Goal: Transaction & Acquisition: Obtain resource

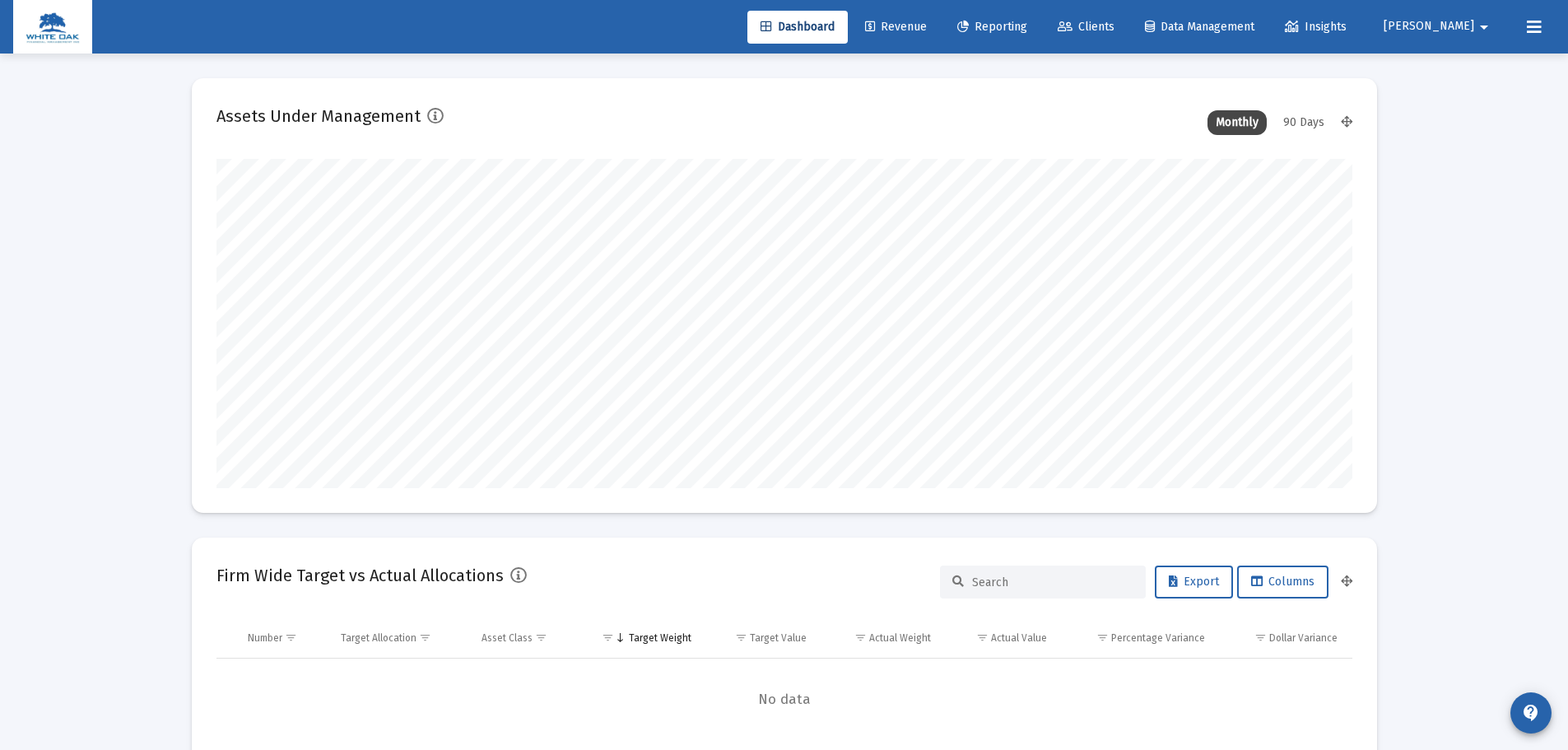
scroll to position [329, 612]
type input "[DATE]"
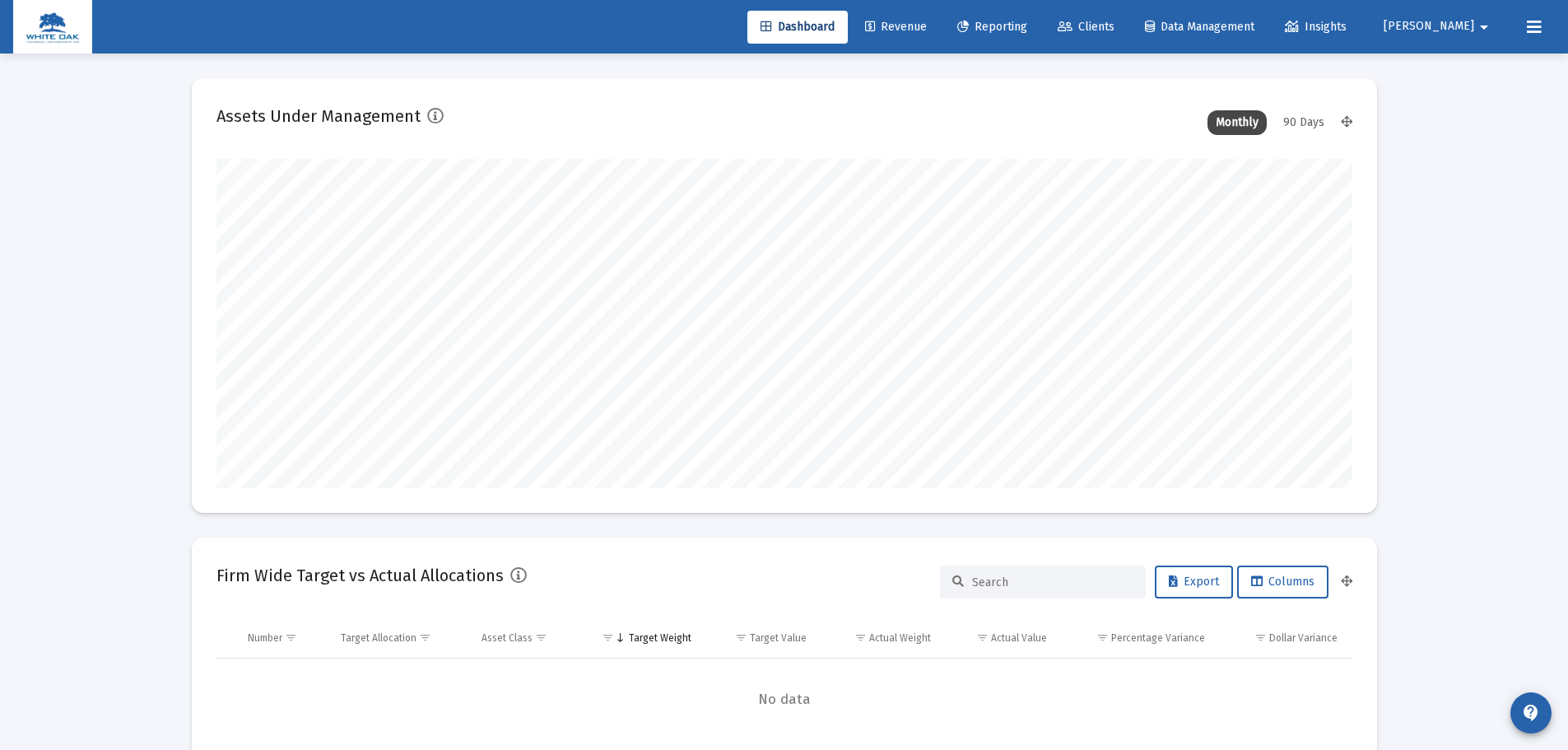
click at [1314, 117] on div "90 Days" at bounding box center [1304, 122] width 57 height 24
click at [1271, 108] on div "Assets Under Management Monthly 90 Days" at bounding box center [784, 122] width 1137 height 39
click at [1264, 114] on div "Monthly" at bounding box center [1237, 122] width 59 height 24
click at [940, 28] on link "Revenue" at bounding box center [896, 26] width 88 height 33
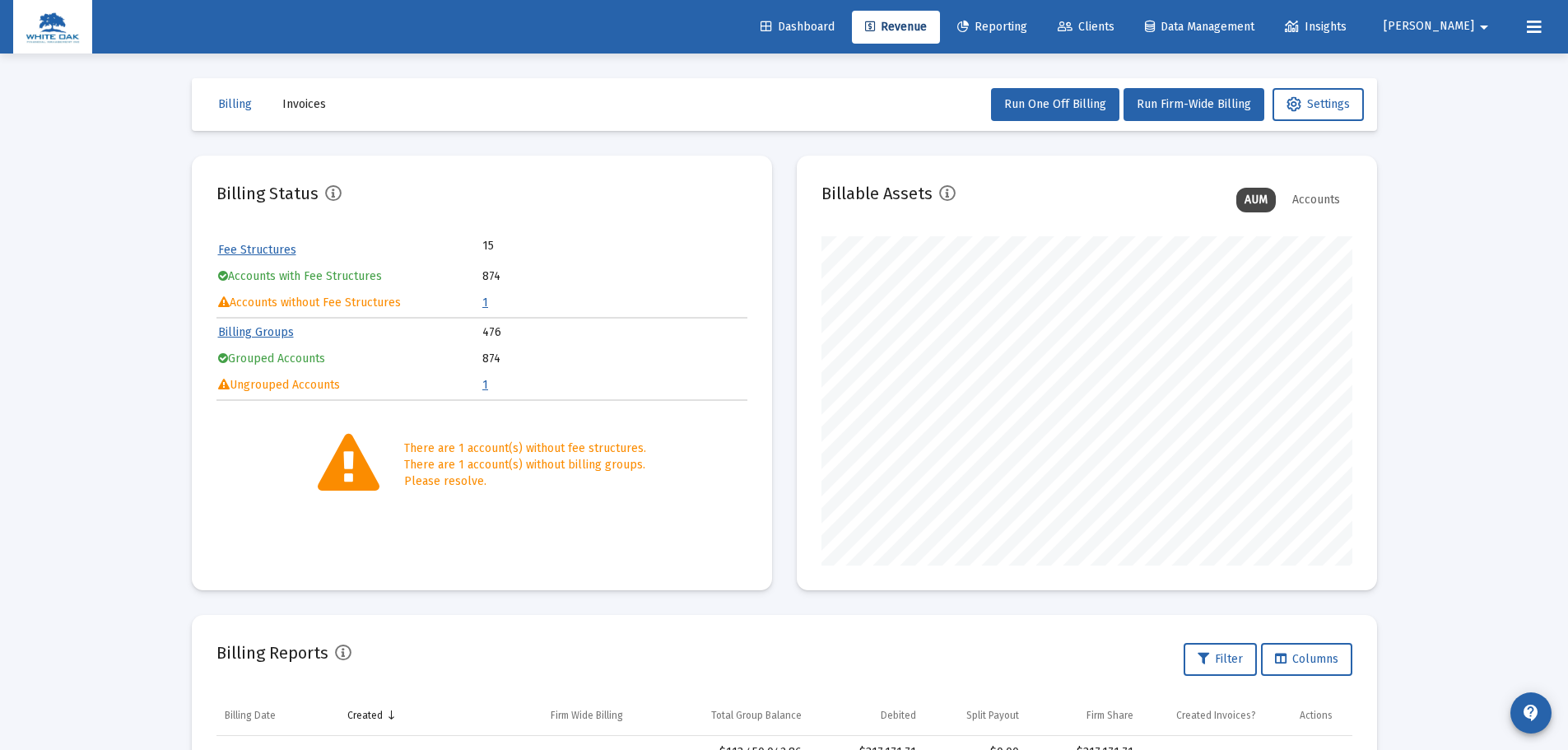
click at [1306, 189] on div "Accounts" at bounding box center [1316, 200] width 64 height 24
click at [1027, 26] on span "Reporting" at bounding box center [992, 26] width 70 height 14
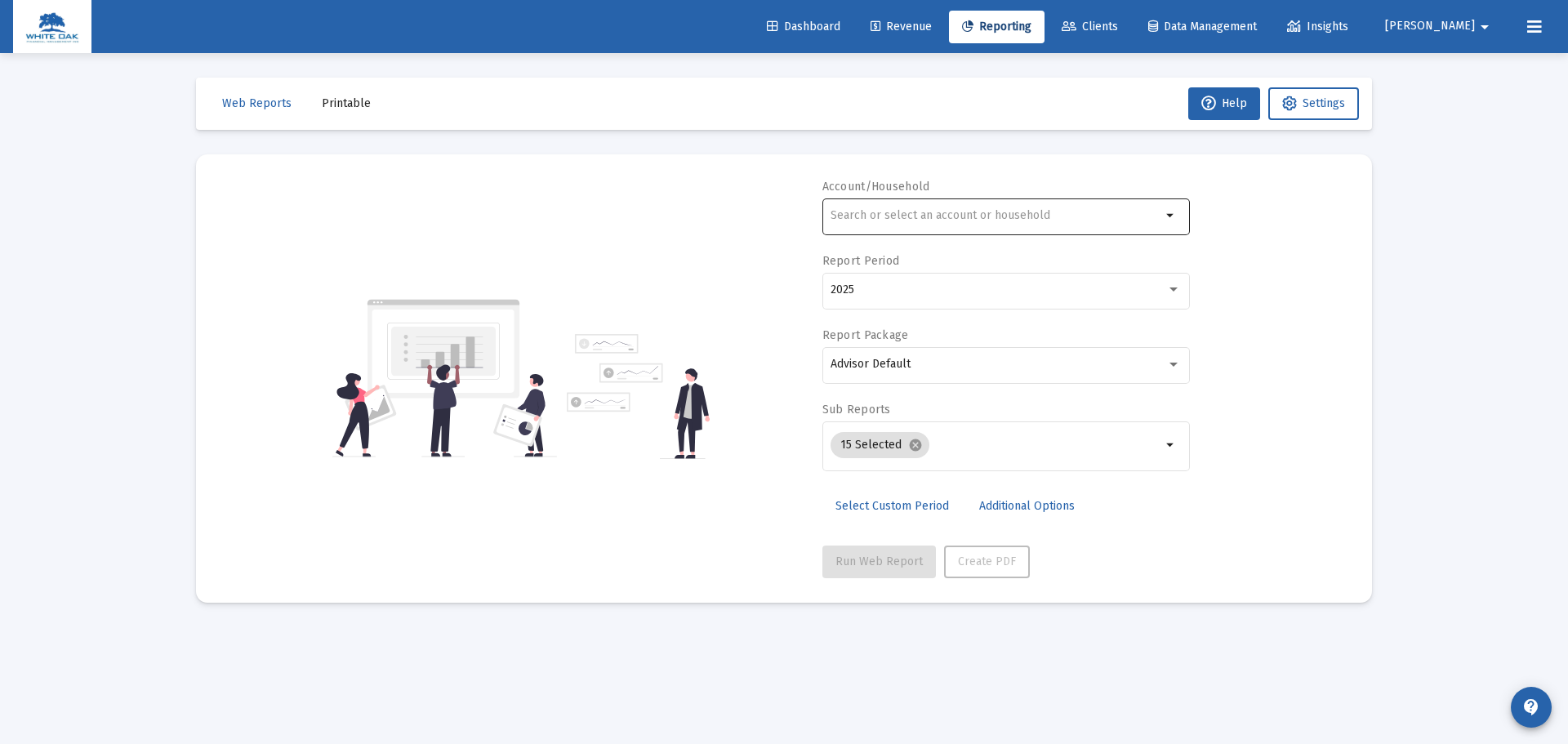
click at [1028, 227] on div at bounding box center [996, 214] width 331 height 40
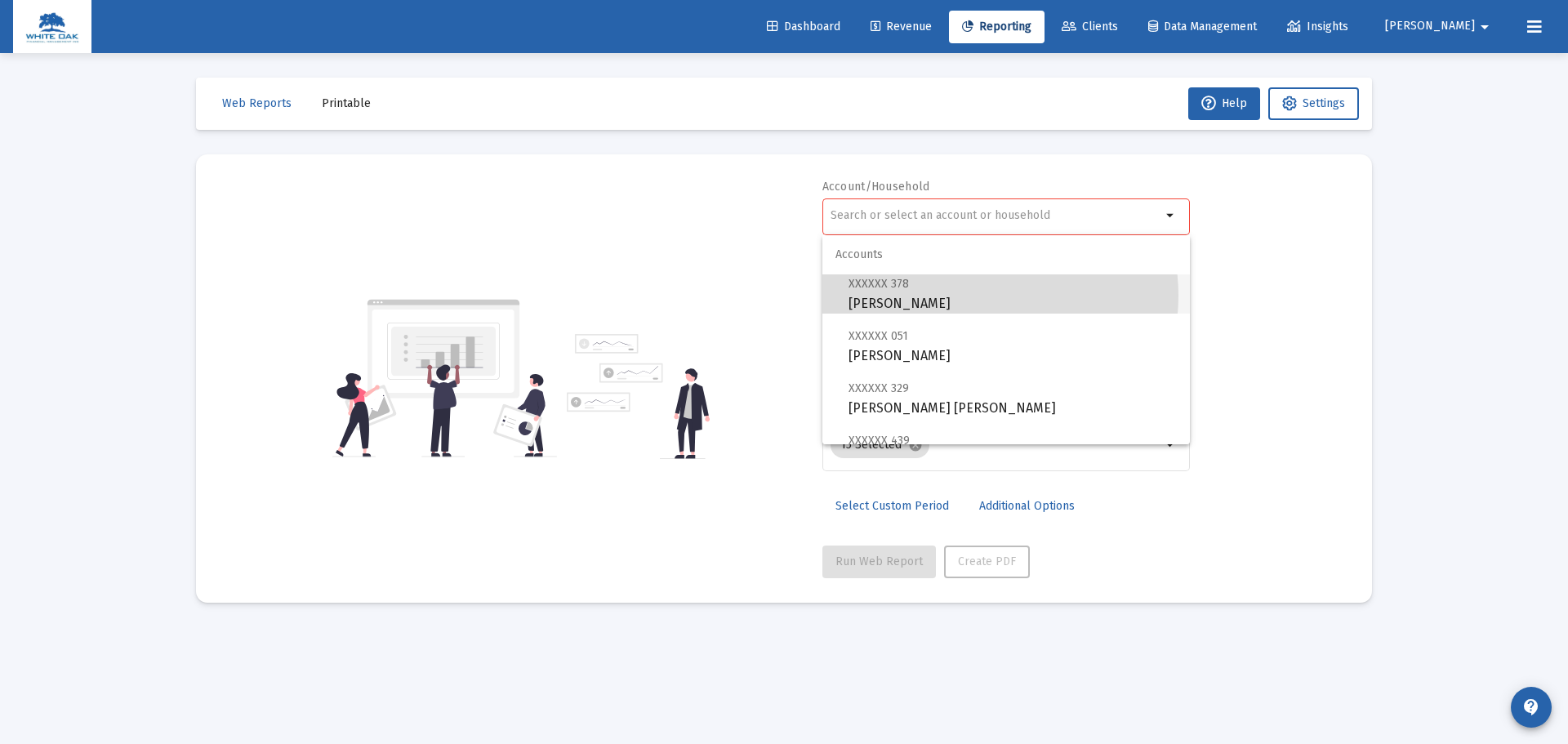
click at [983, 296] on span "XXXXXX 378 [PERSON_NAME] Individual" at bounding box center [1013, 293] width 328 height 40
type input "[PERSON_NAME]"
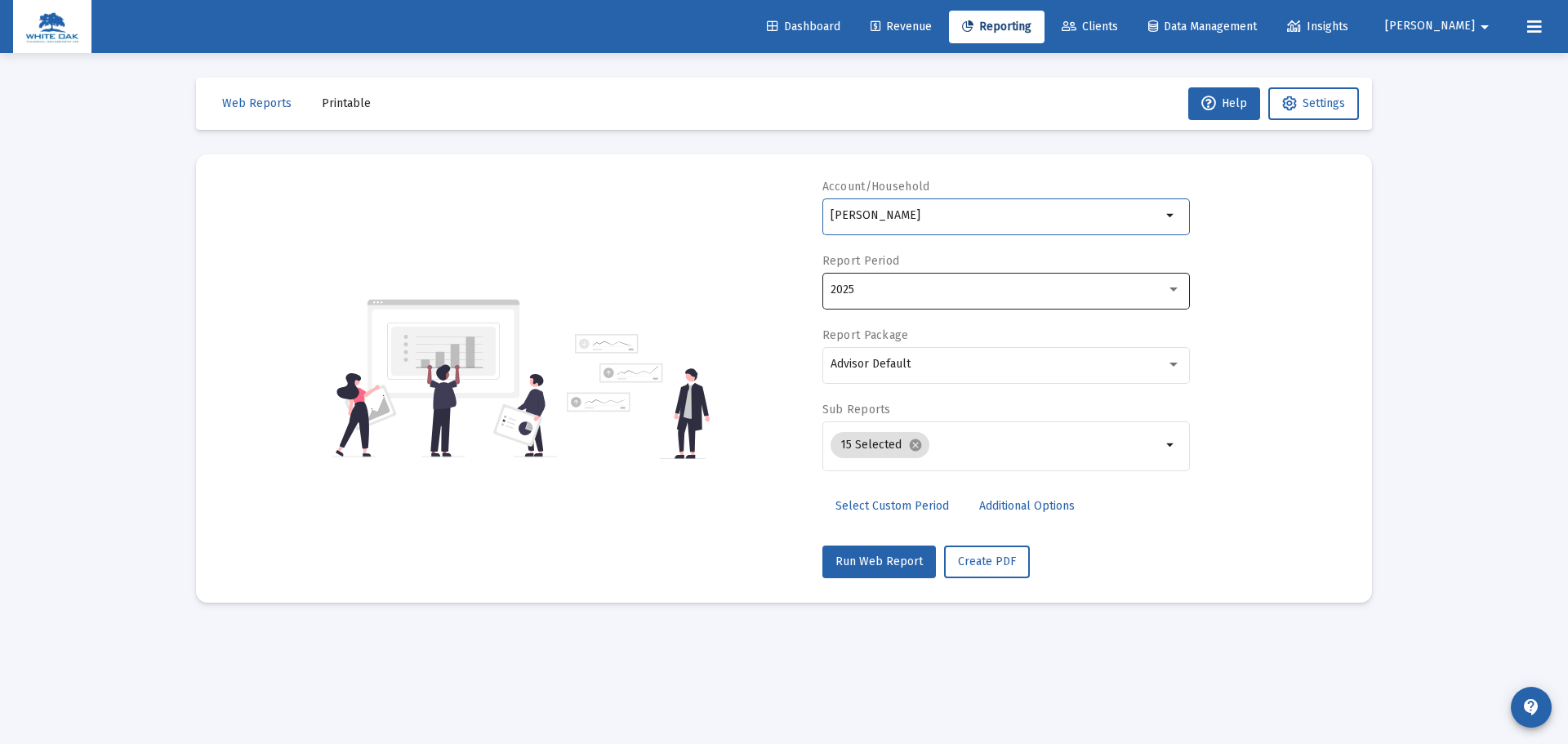
click at [997, 289] on div "2025" at bounding box center [999, 290] width 336 height 13
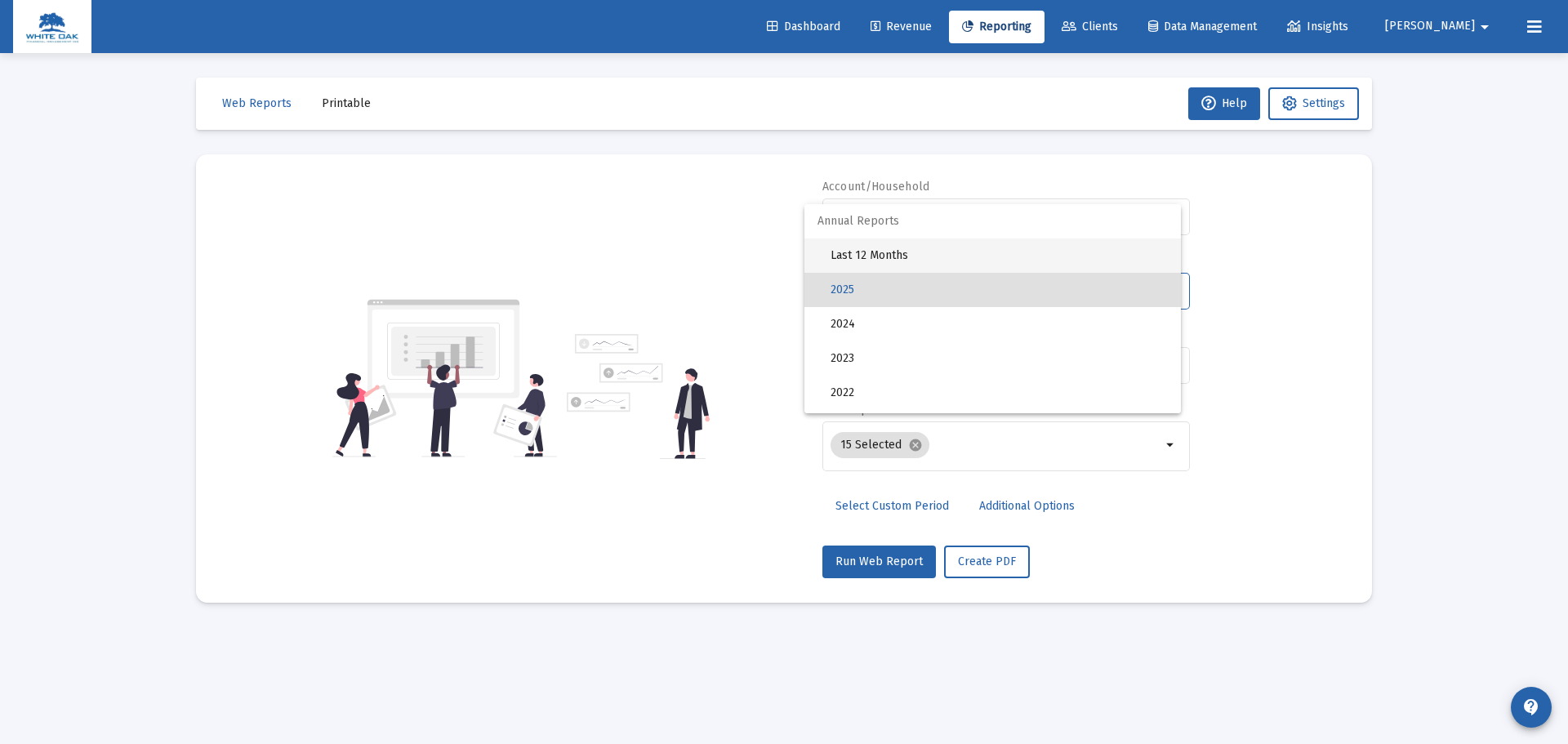
click at [974, 255] on span "Last 12 Months" at bounding box center [1000, 255] width 338 height 34
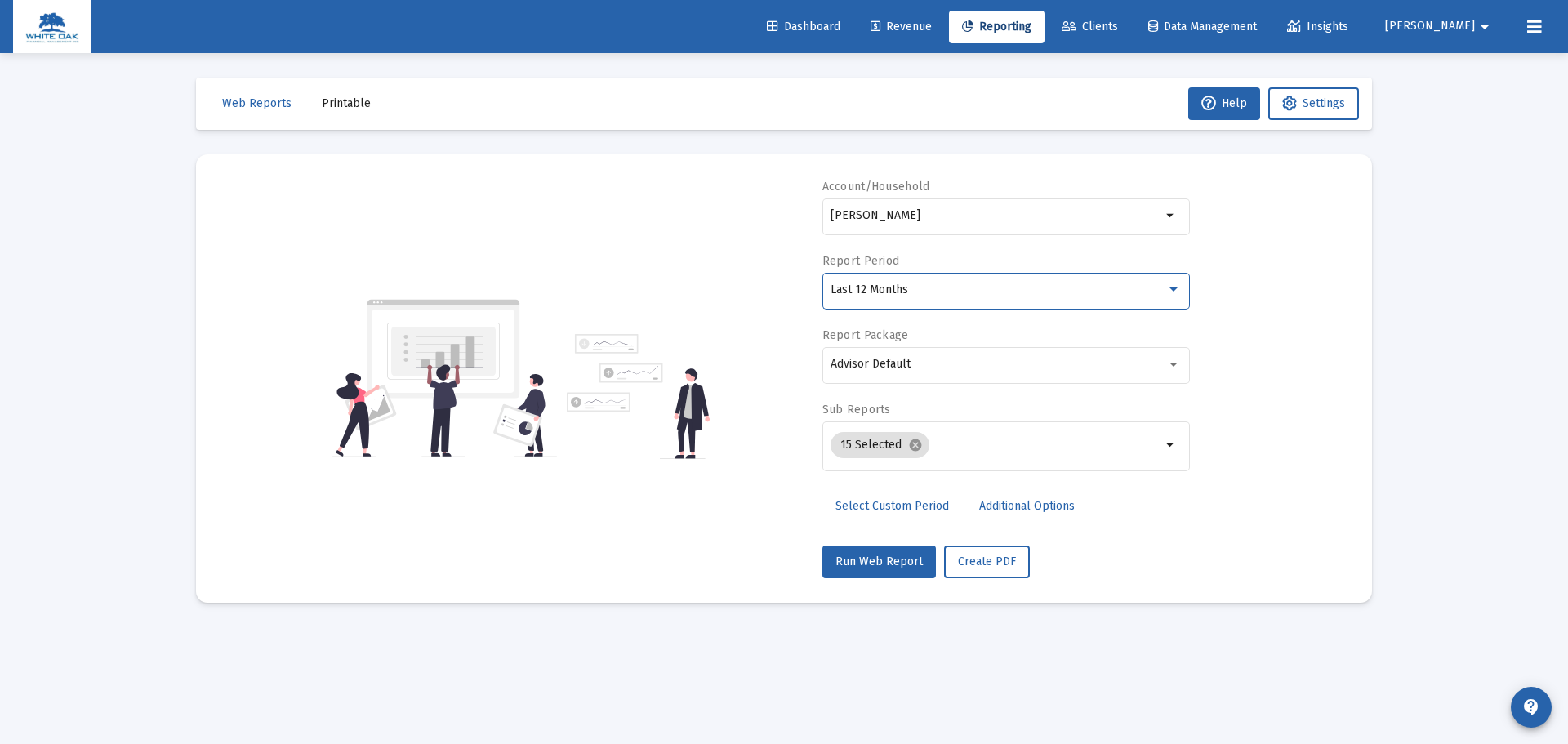
click at [909, 509] on span "Select Custom Period" at bounding box center [893, 505] width 114 height 14
click at [994, 290] on icon "Open calendar" at bounding box center [990, 289] width 17 height 17
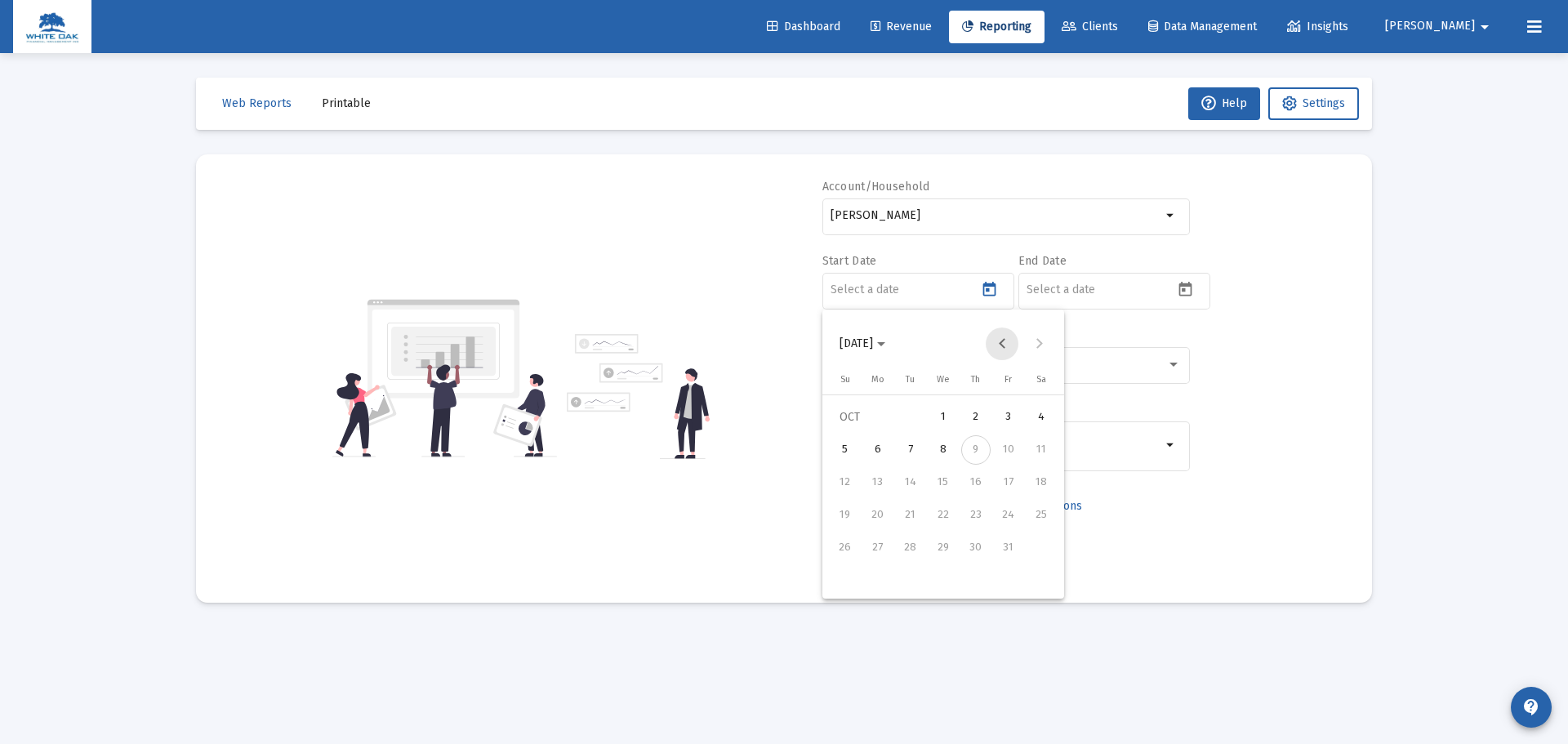
click at [1010, 343] on button "Previous month" at bounding box center [1002, 343] width 33 height 33
click at [897, 471] on button "8" at bounding box center [910, 482] width 33 height 33
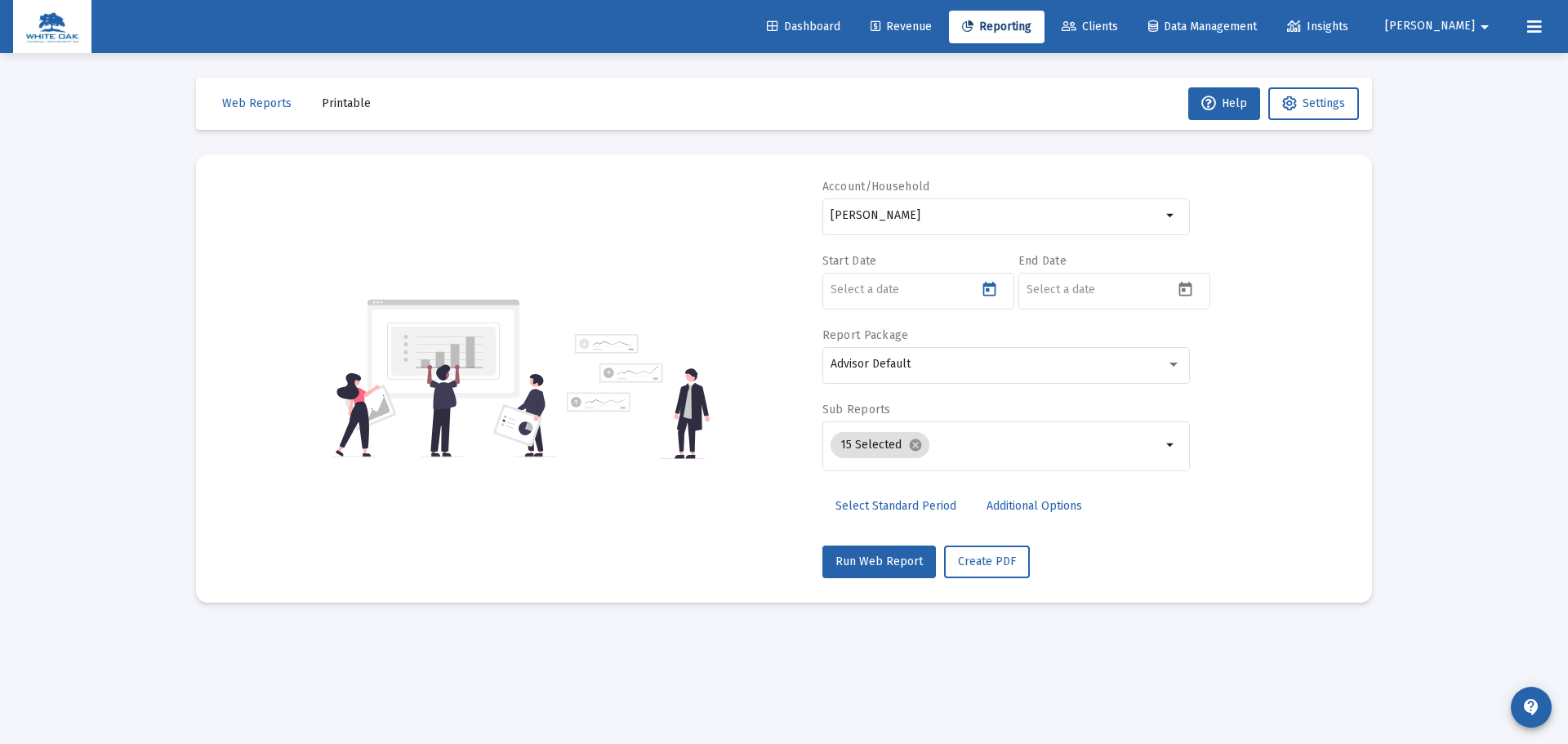
type input "[DATE]"
click at [1187, 290] on icon "Open calendar" at bounding box center [1186, 289] width 17 height 17
click at [1131, 451] on div "8" at bounding box center [1140, 450] width 30 height 30
type input "[DATE]"
click at [1021, 363] on div "Advisor Default" at bounding box center [999, 365] width 336 height 13
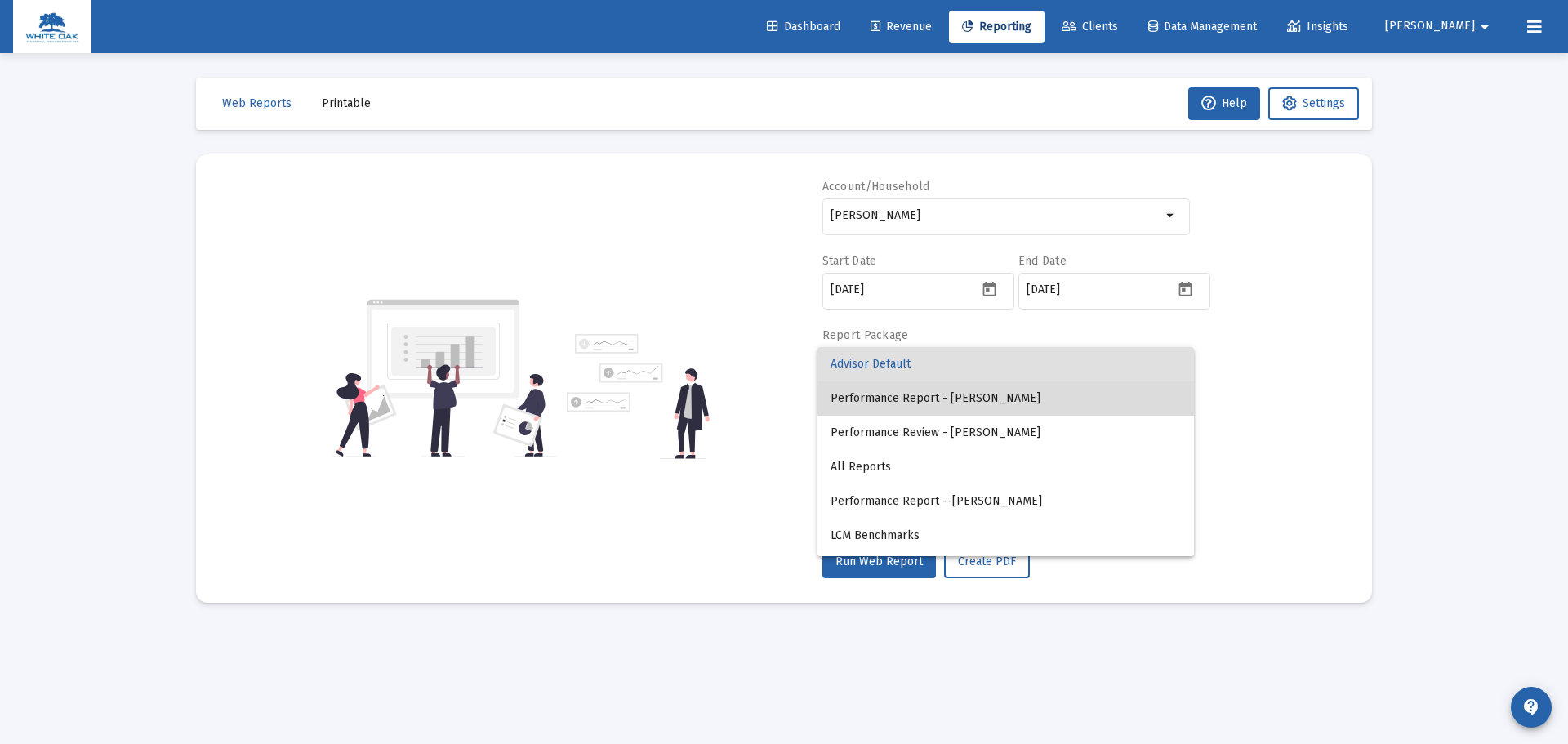
click at [1012, 397] on span "Performance Report - [PERSON_NAME]" at bounding box center [1006, 398] width 351 height 34
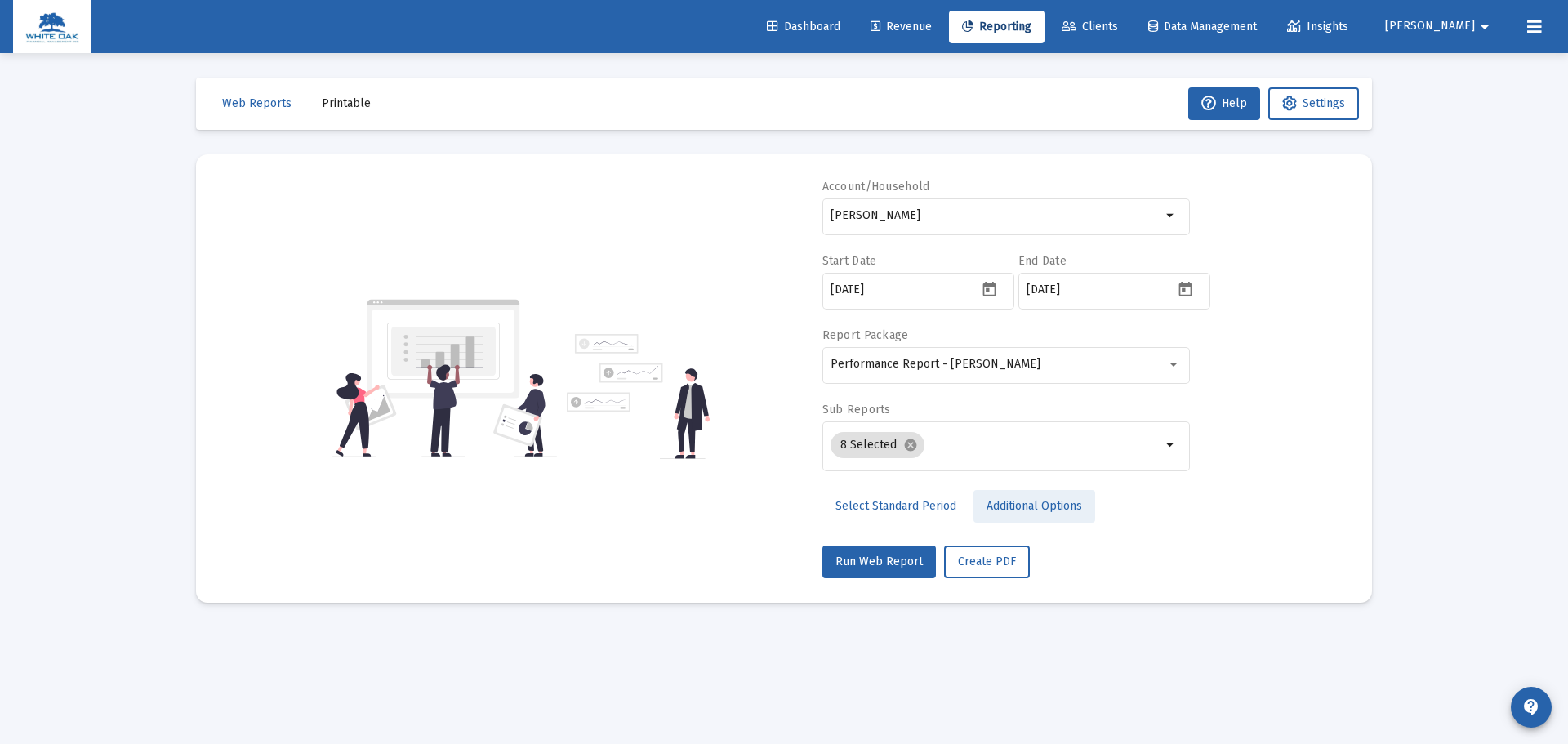
click at [1021, 517] on link "Additional Options" at bounding box center [1034, 505] width 121 height 33
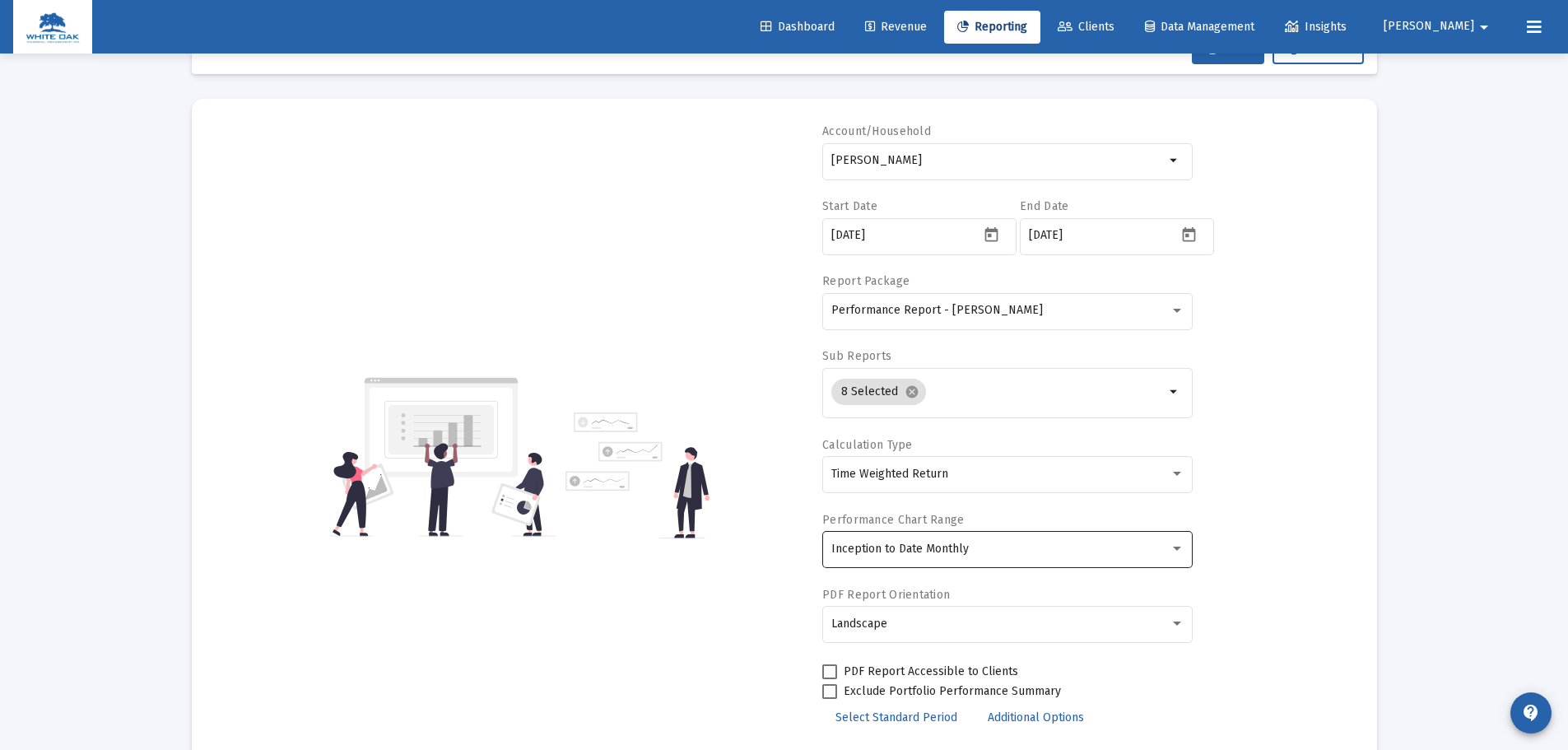
scroll to position [83, 0]
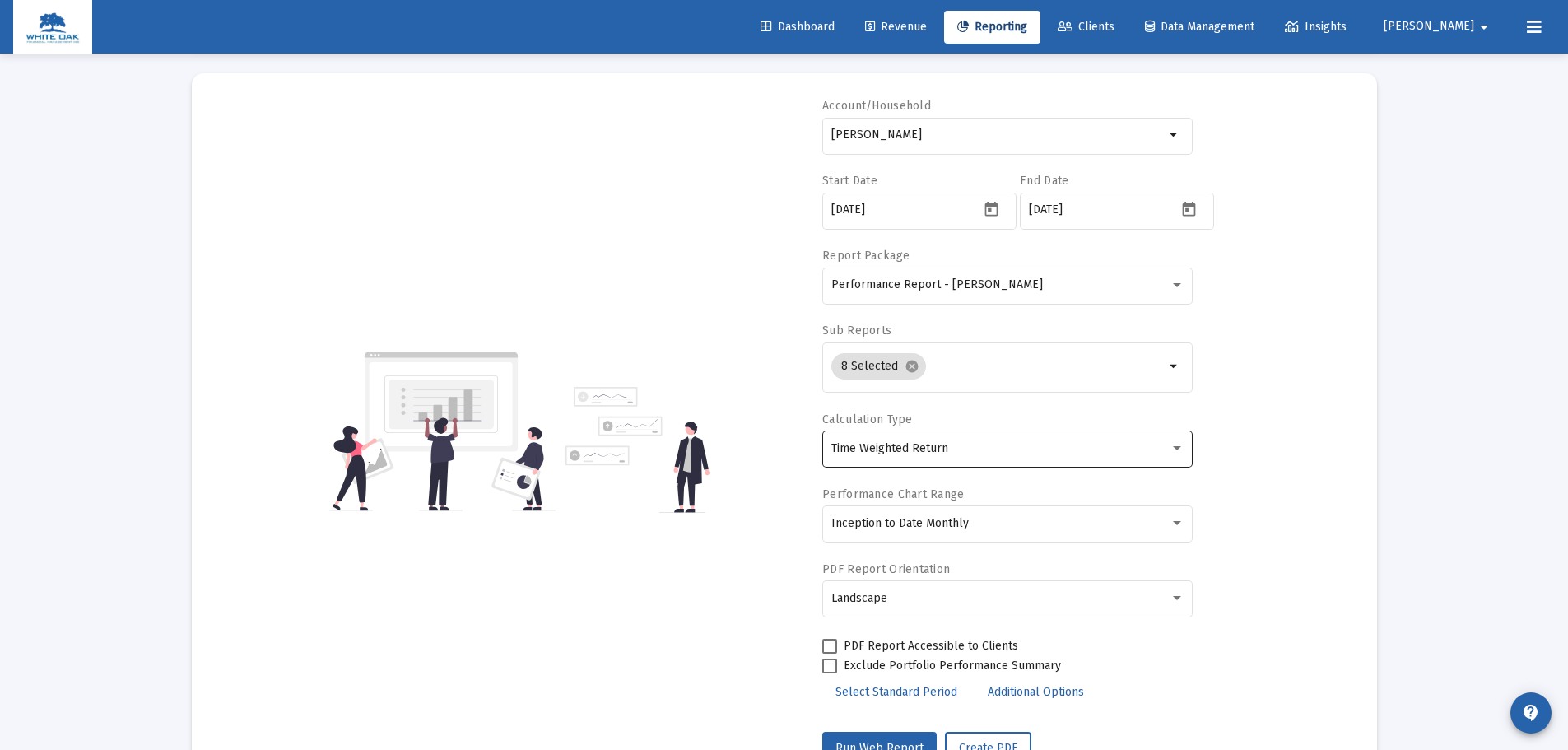
click at [1066, 453] on div "Time Weighted Return" at bounding box center [1000, 448] width 338 height 13
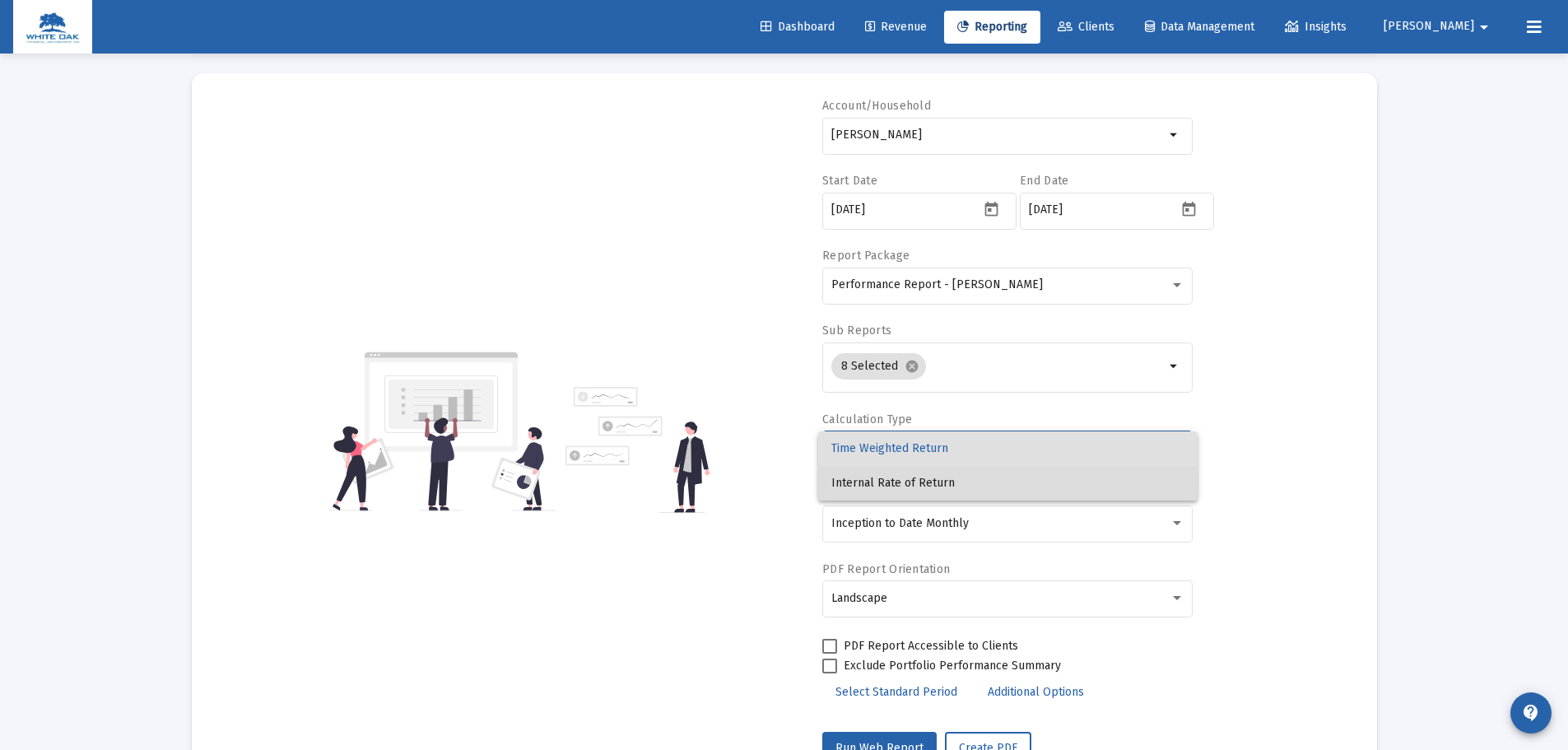
click at [1063, 481] on span "Internal Rate of Return" at bounding box center [1008, 483] width 353 height 35
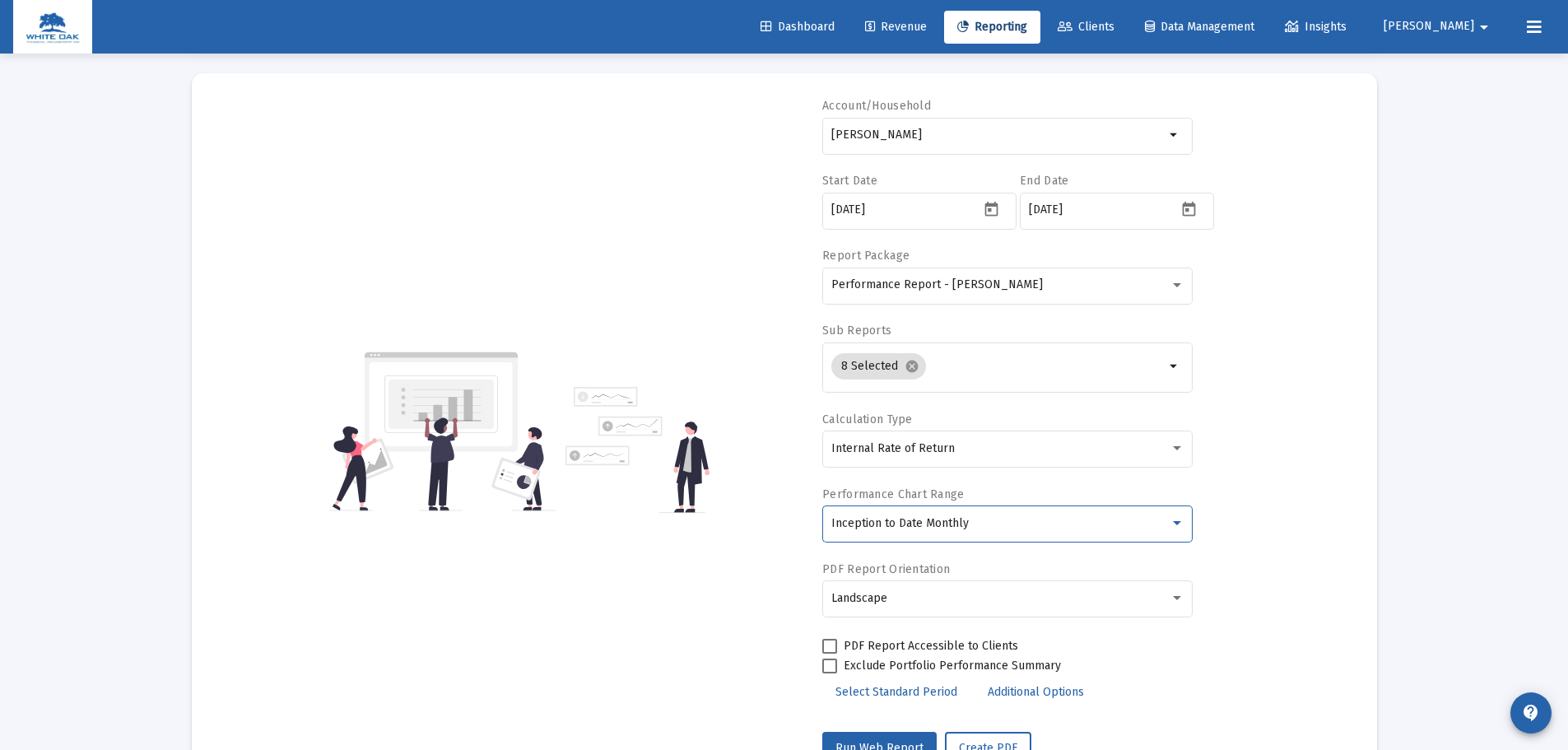
click at [1017, 529] on div "Inception to Date Monthly" at bounding box center [1000, 523] width 338 height 13
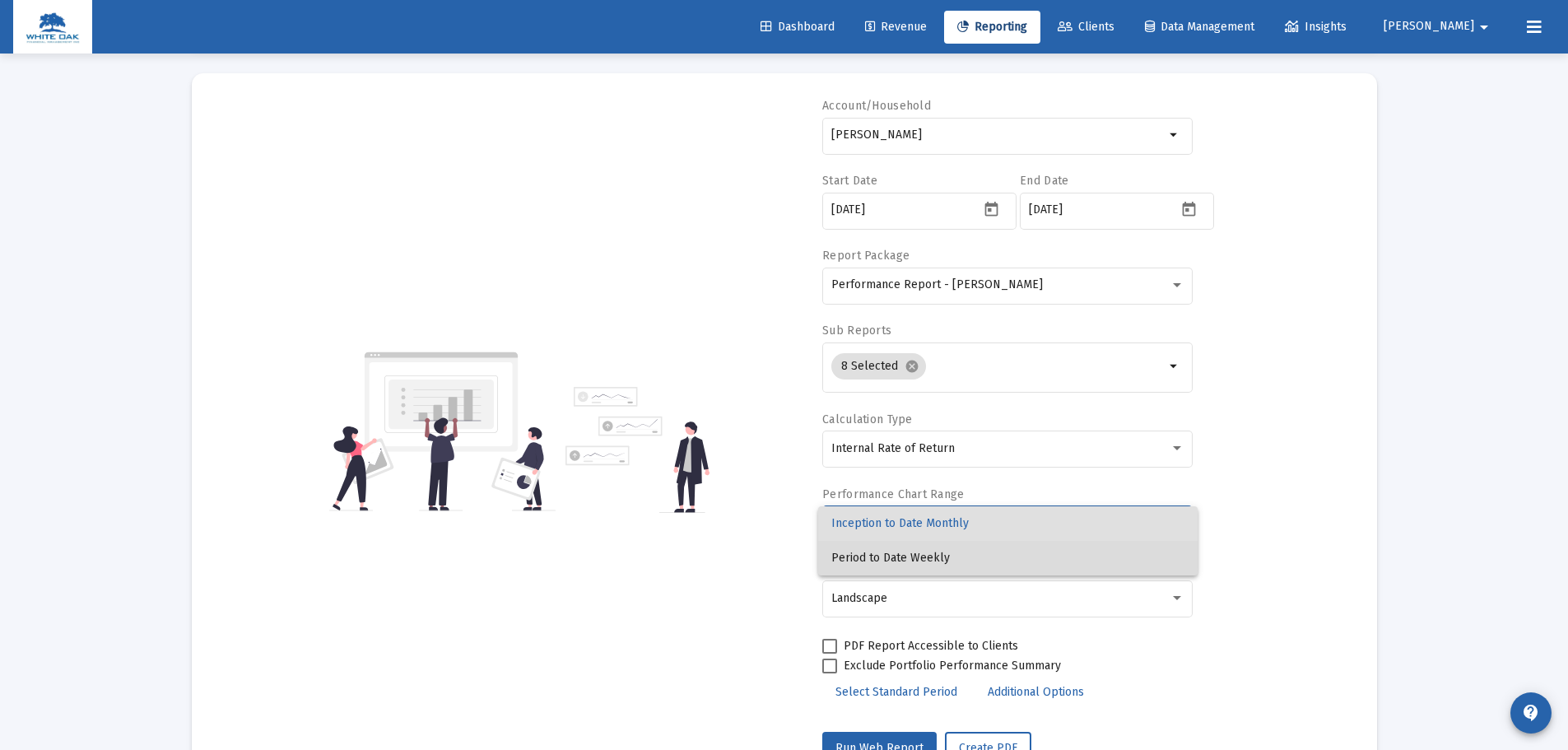
click at [1019, 550] on span "Period to Date Weekly" at bounding box center [1008, 557] width 353 height 35
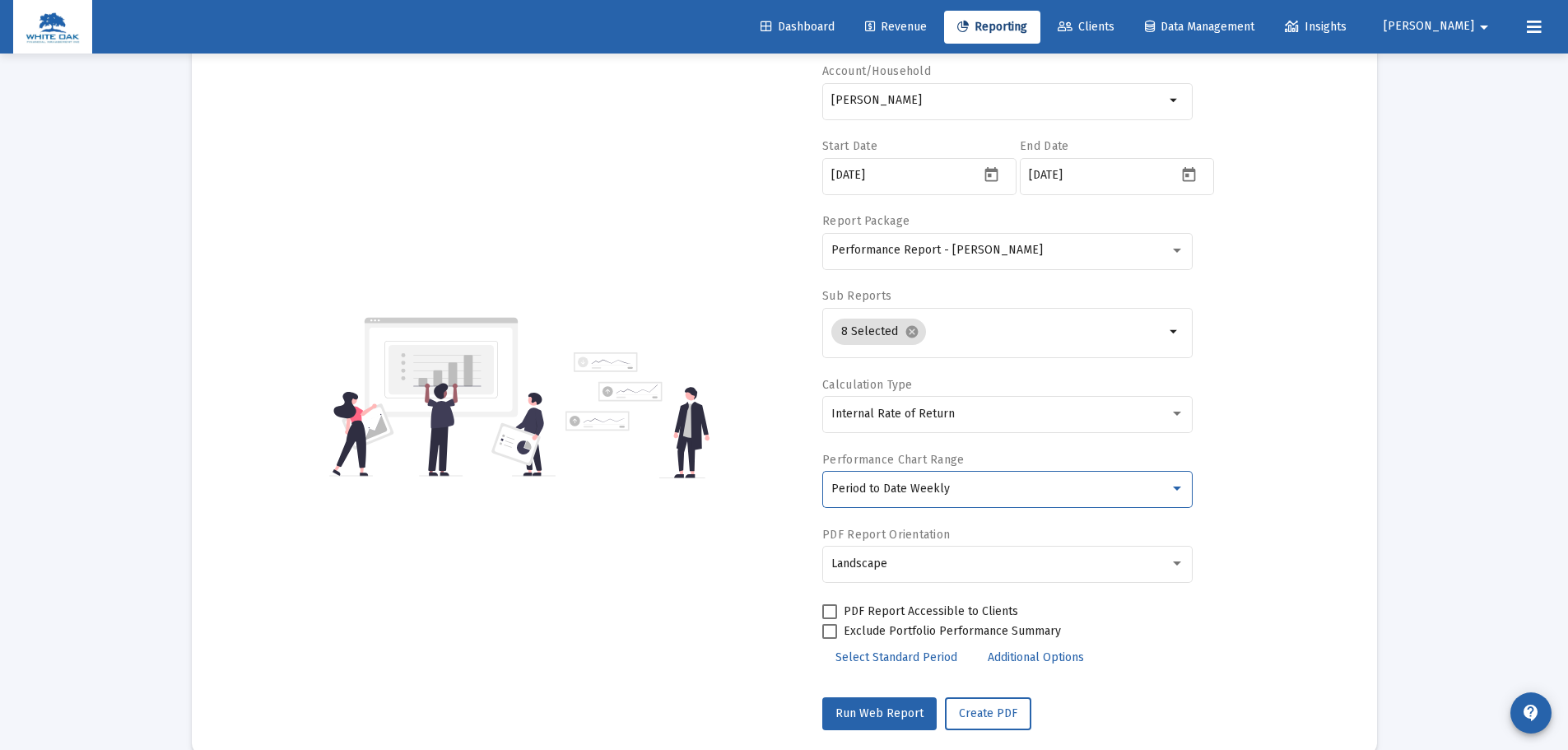
scroll to position [147, 0]
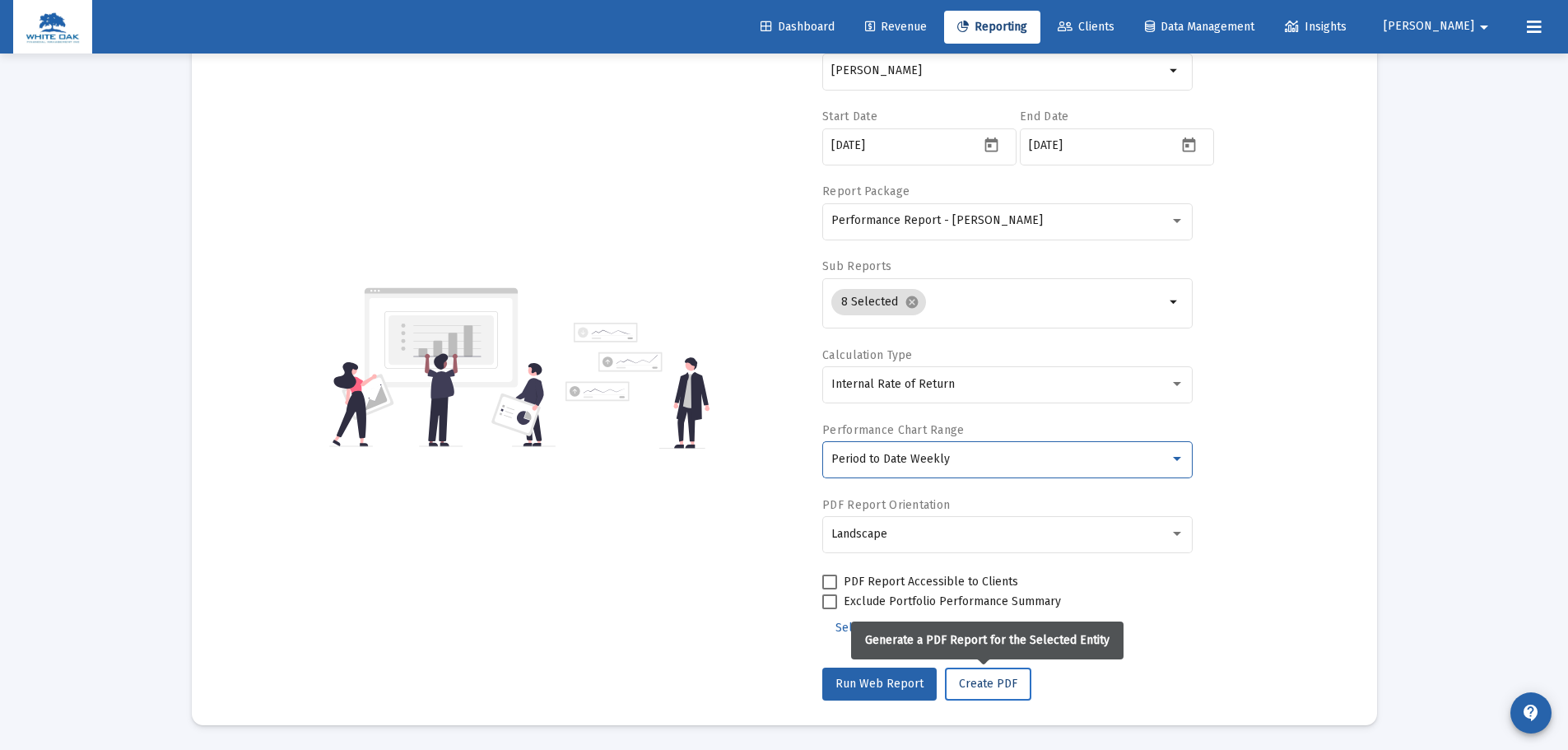
click at [947, 688] on button "Create PDF" at bounding box center [988, 683] width 86 height 33
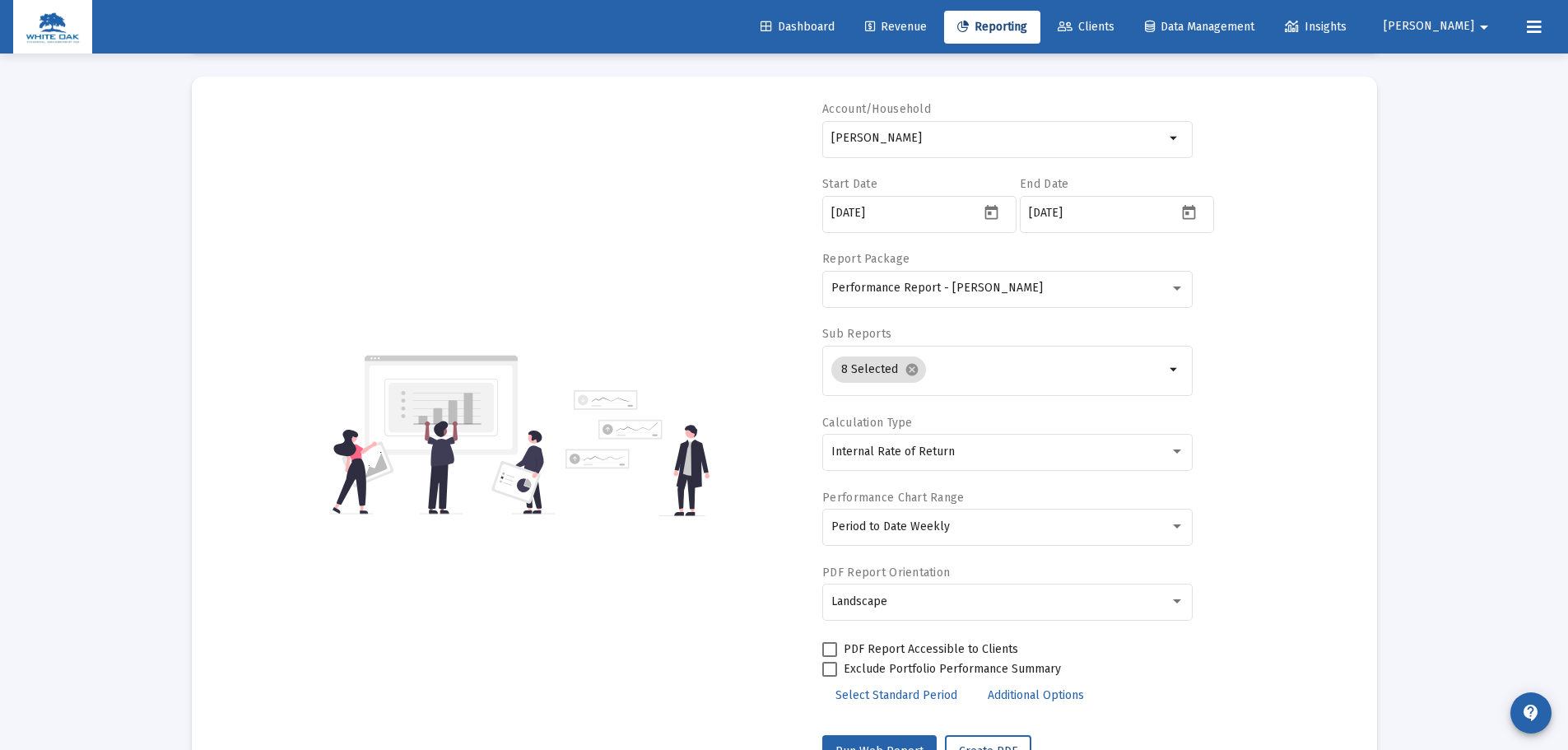
scroll to position [0, 0]
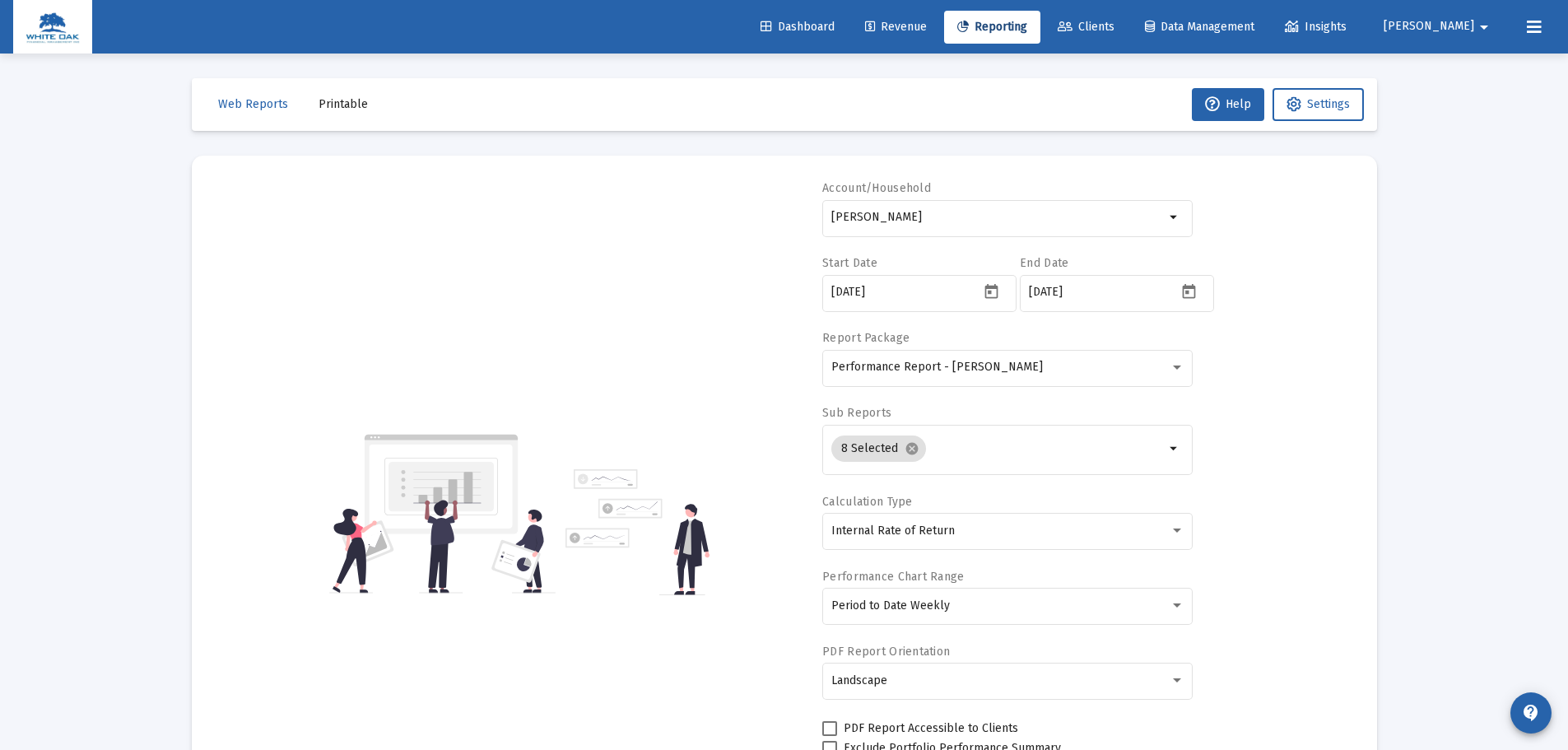
click at [332, 102] on span "Printable" at bounding box center [343, 103] width 50 height 14
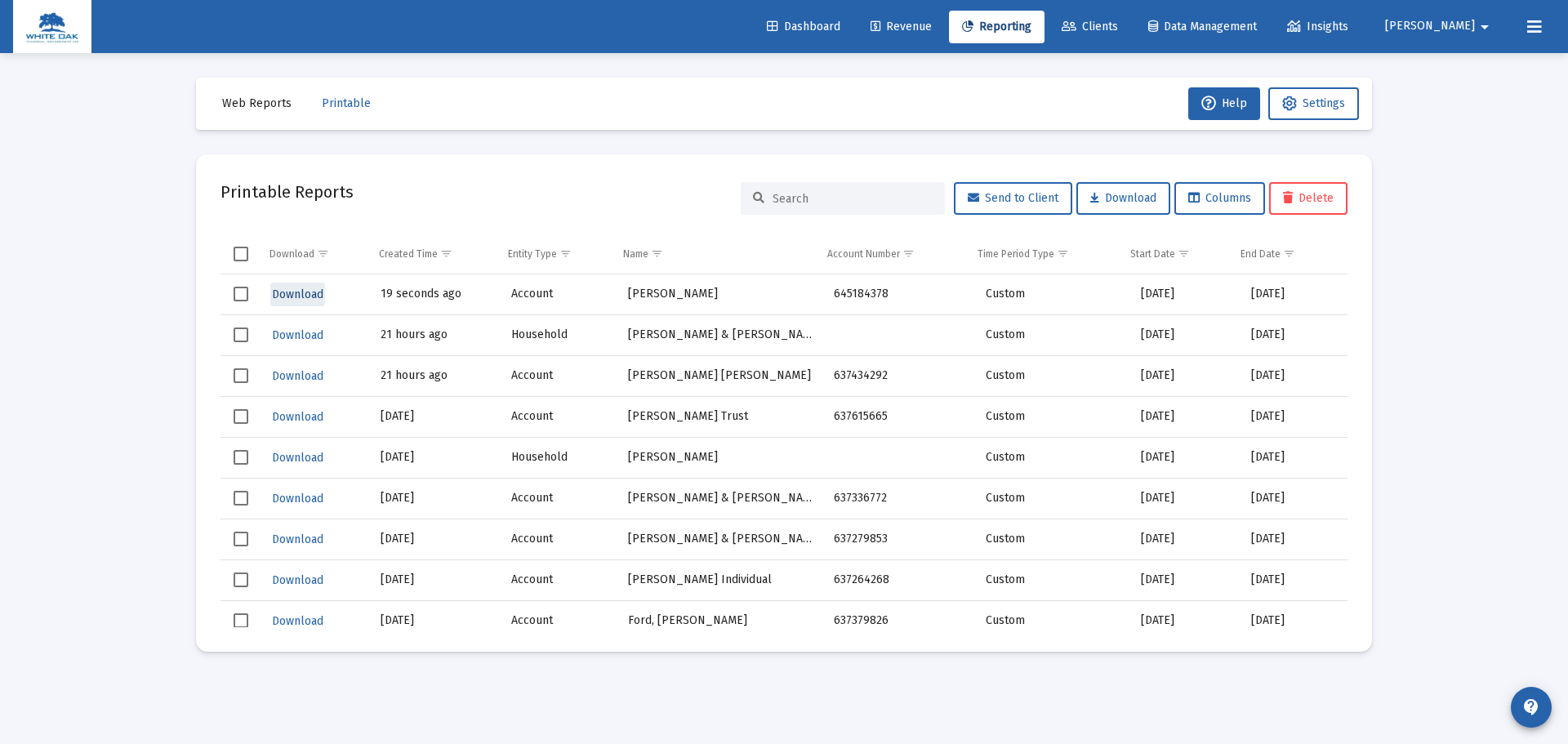
click at [312, 292] on span "Download" at bounding box center [298, 294] width 51 height 14
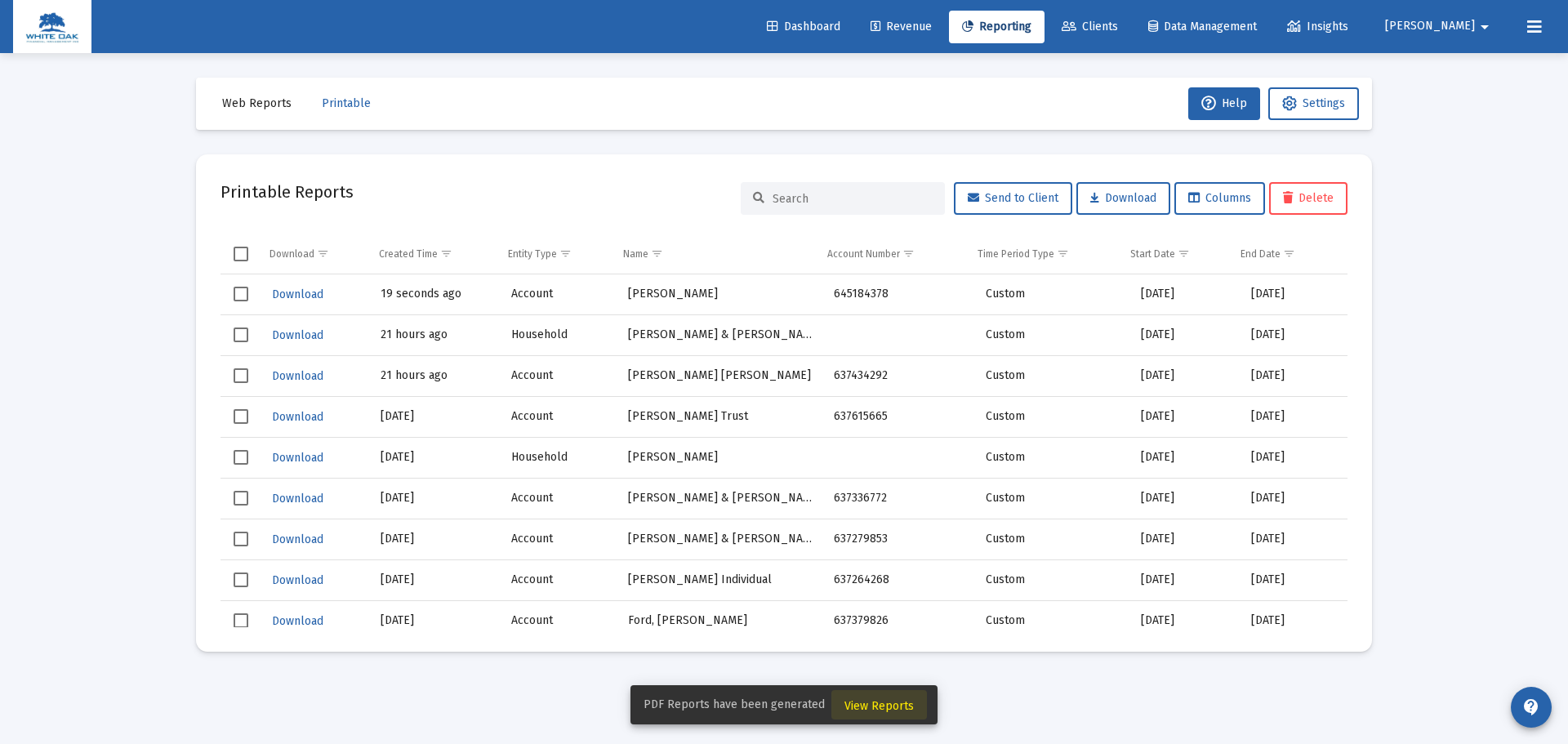
click at [884, 711] on span "View Reports" at bounding box center [880, 706] width 69 height 14
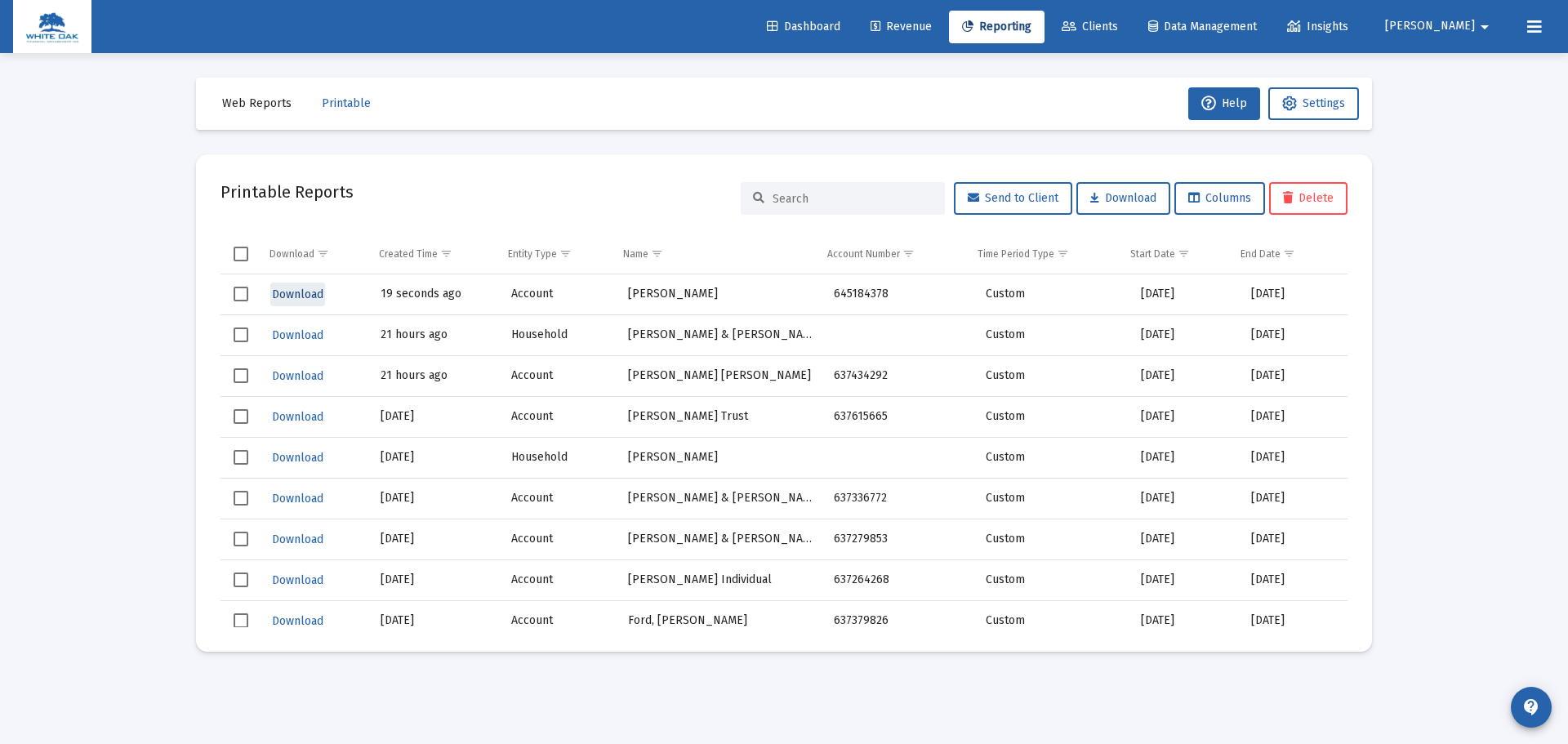
click at [299, 293] on span "Download" at bounding box center [298, 294] width 51 height 14
click at [945, 17] on link "Revenue" at bounding box center [902, 26] width 88 height 33
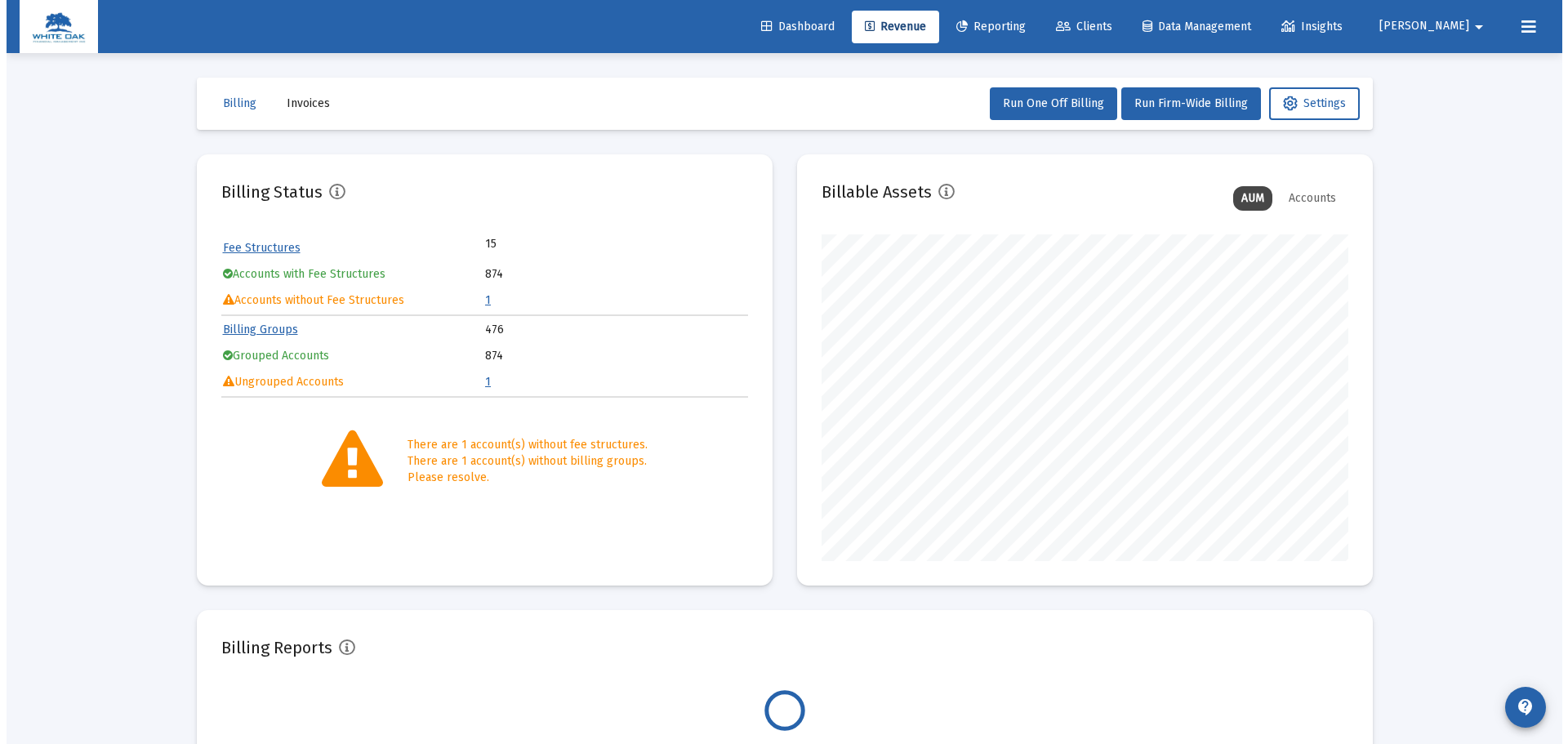
scroll to position [326, 527]
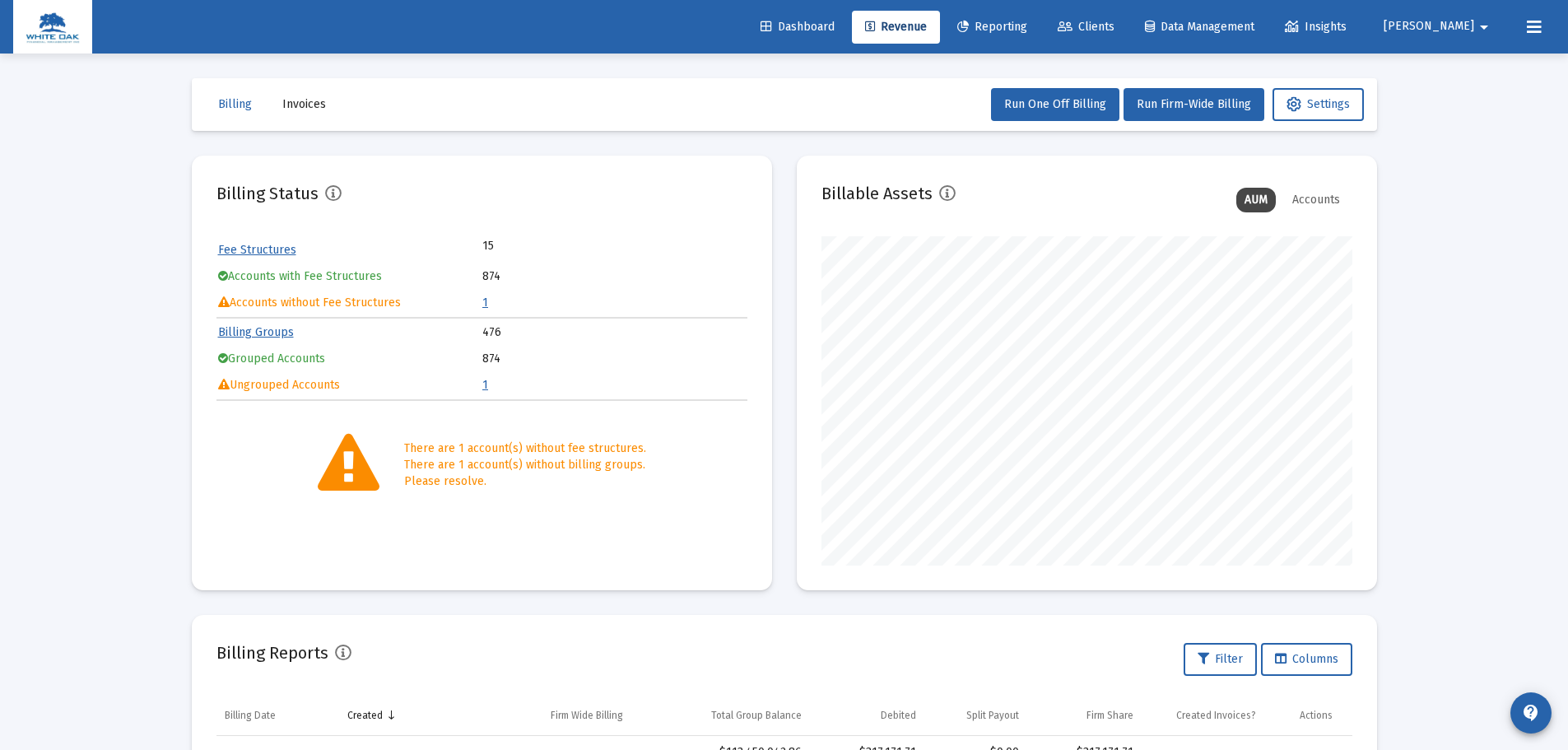
click at [482, 304] on link "1" at bounding box center [485, 302] width 6 height 14
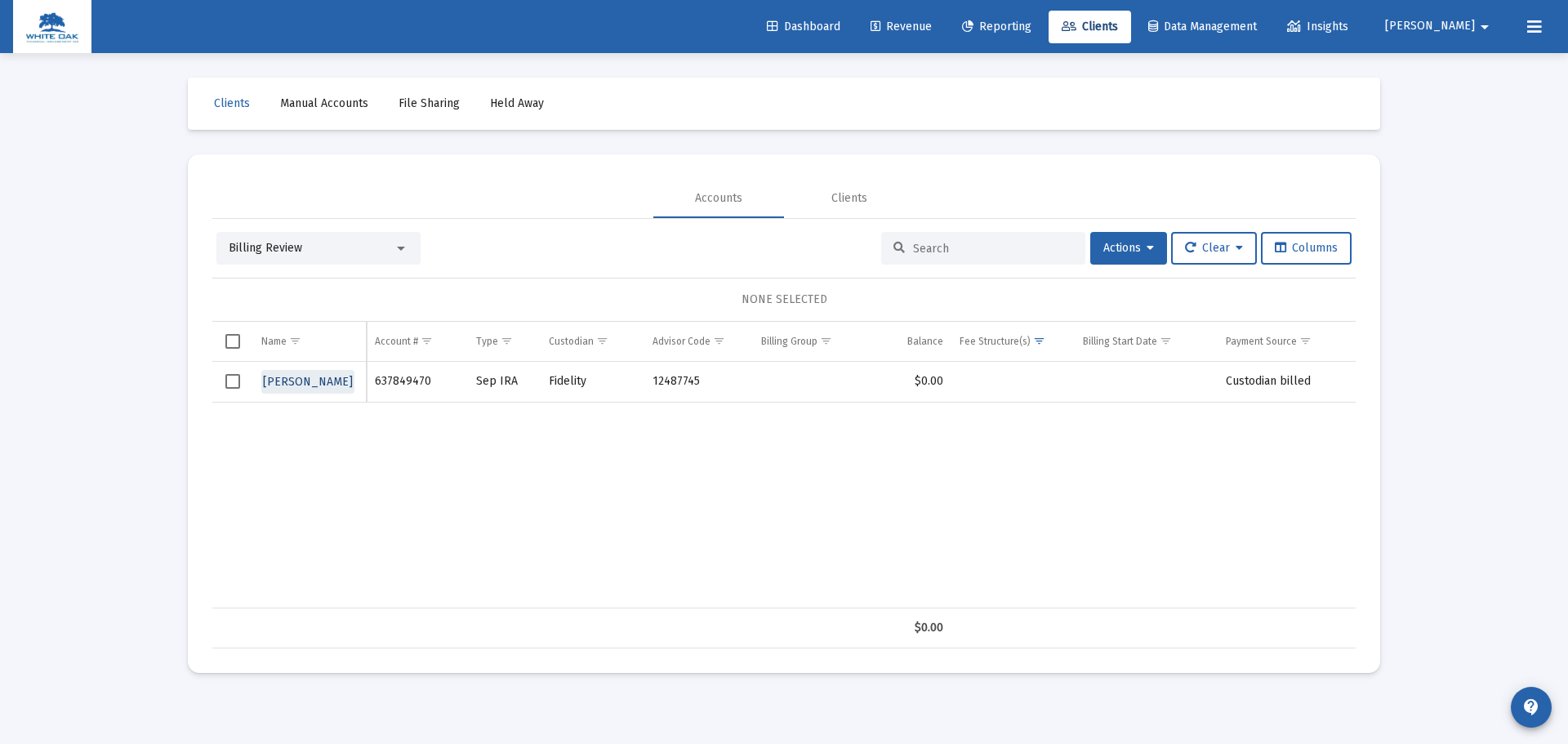
click at [316, 388] on span "[PERSON_NAME]" at bounding box center [308, 381] width 90 height 14
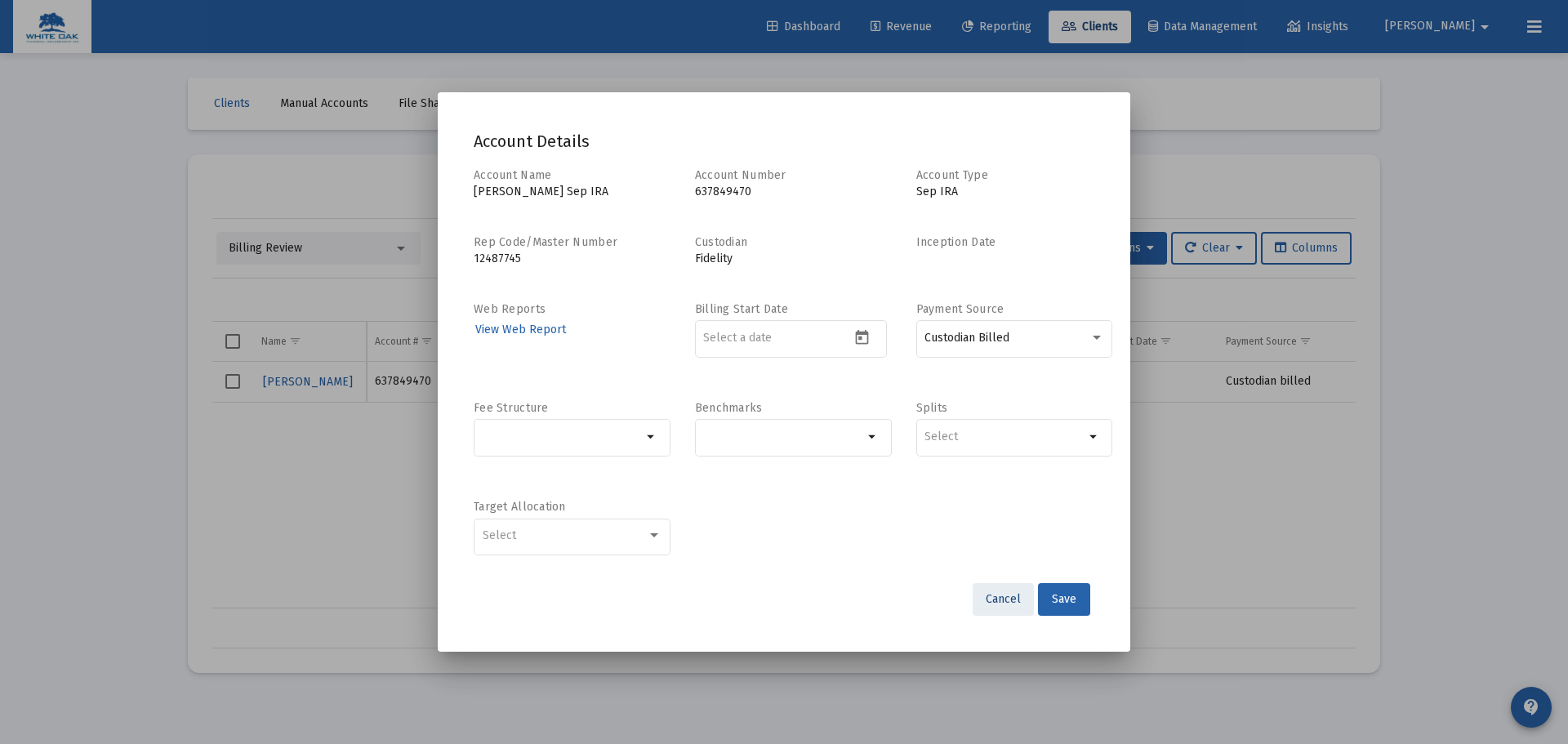
click at [989, 605] on span "Cancel" at bounding box center [1004, 599] width 35 height 14
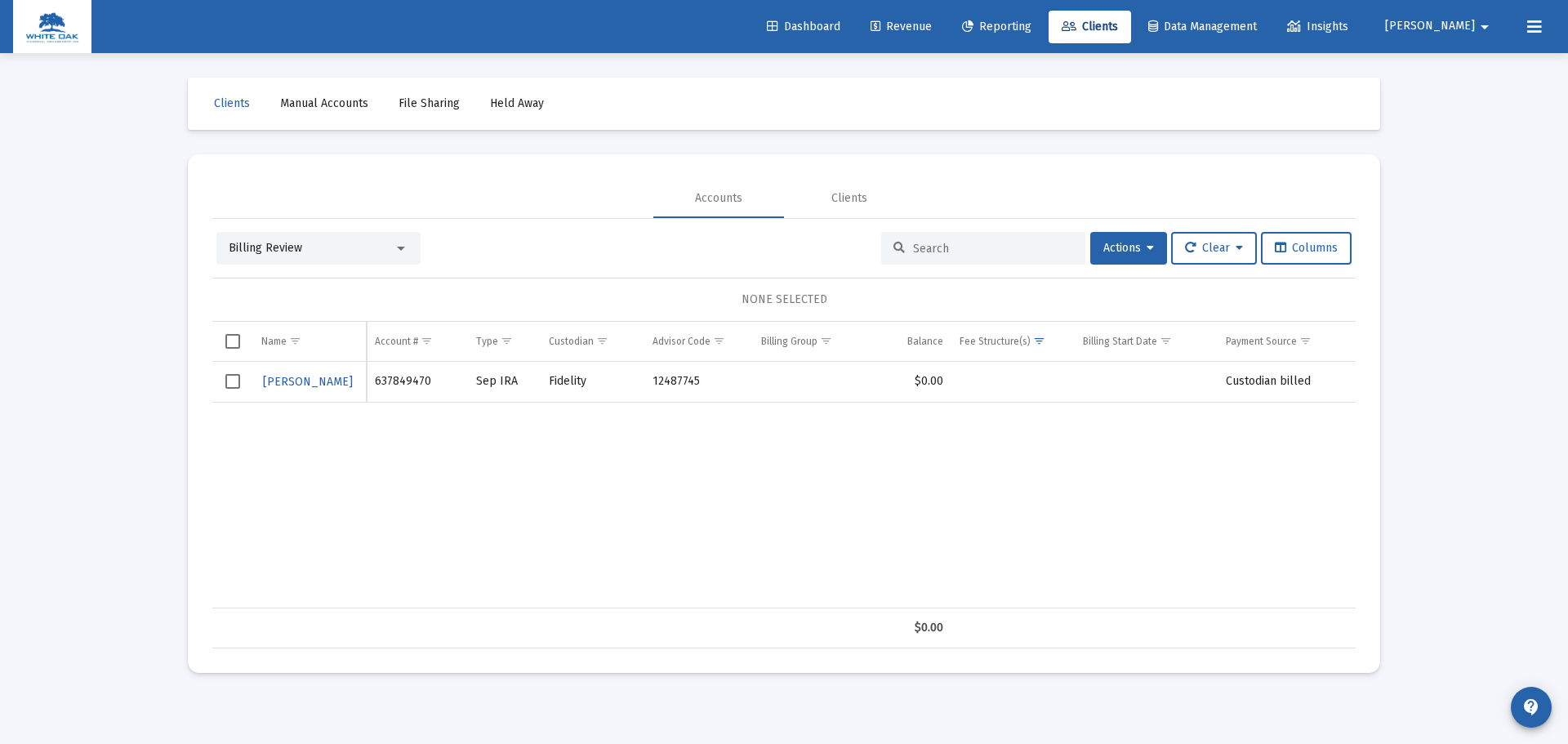
click at [410, 255] on div "Billing Review" at bounding box center [318, 248] width 204 height 33
click at [403, 245] on div at bounding box center [401, 248] width 15 height 13
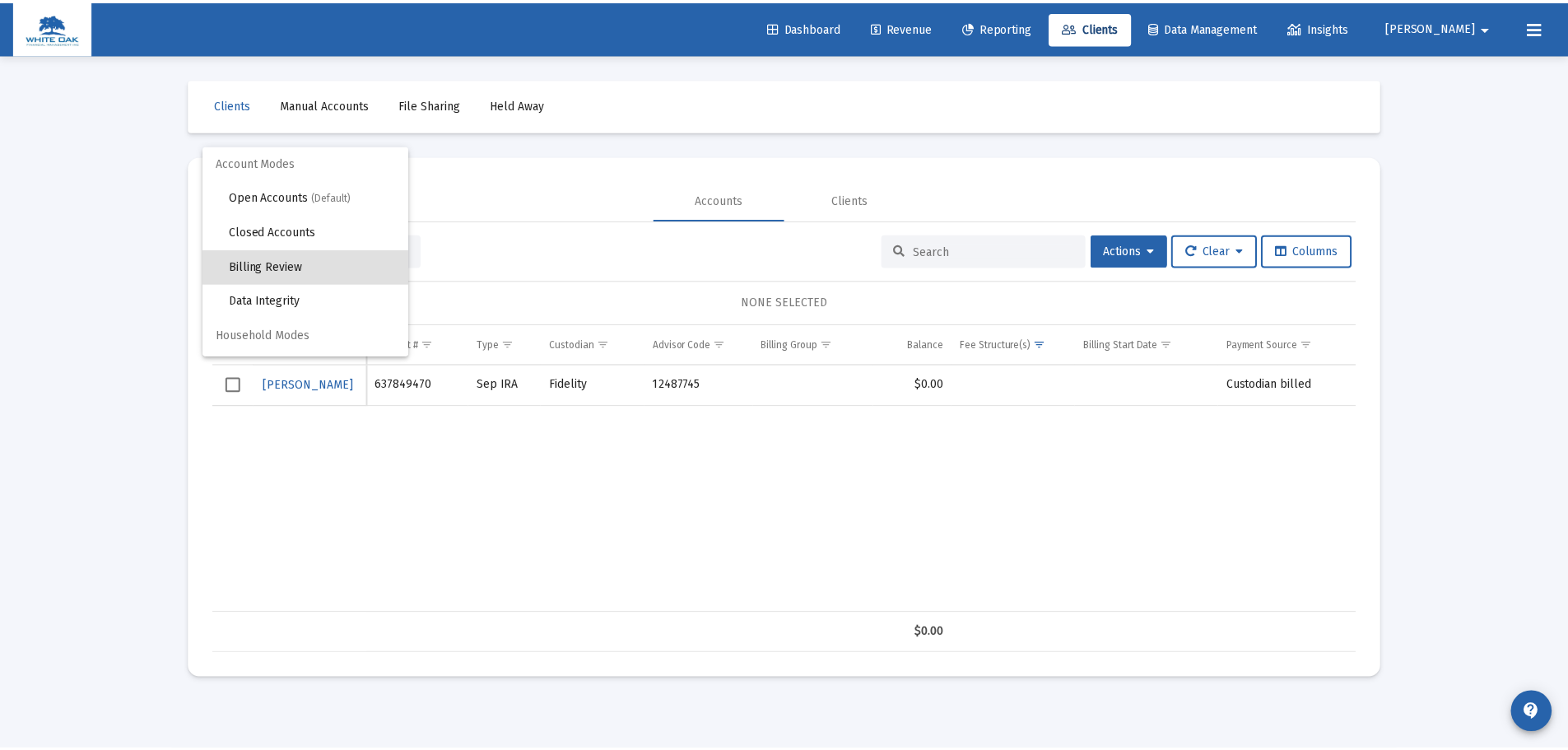
scroll to position [16, 0]
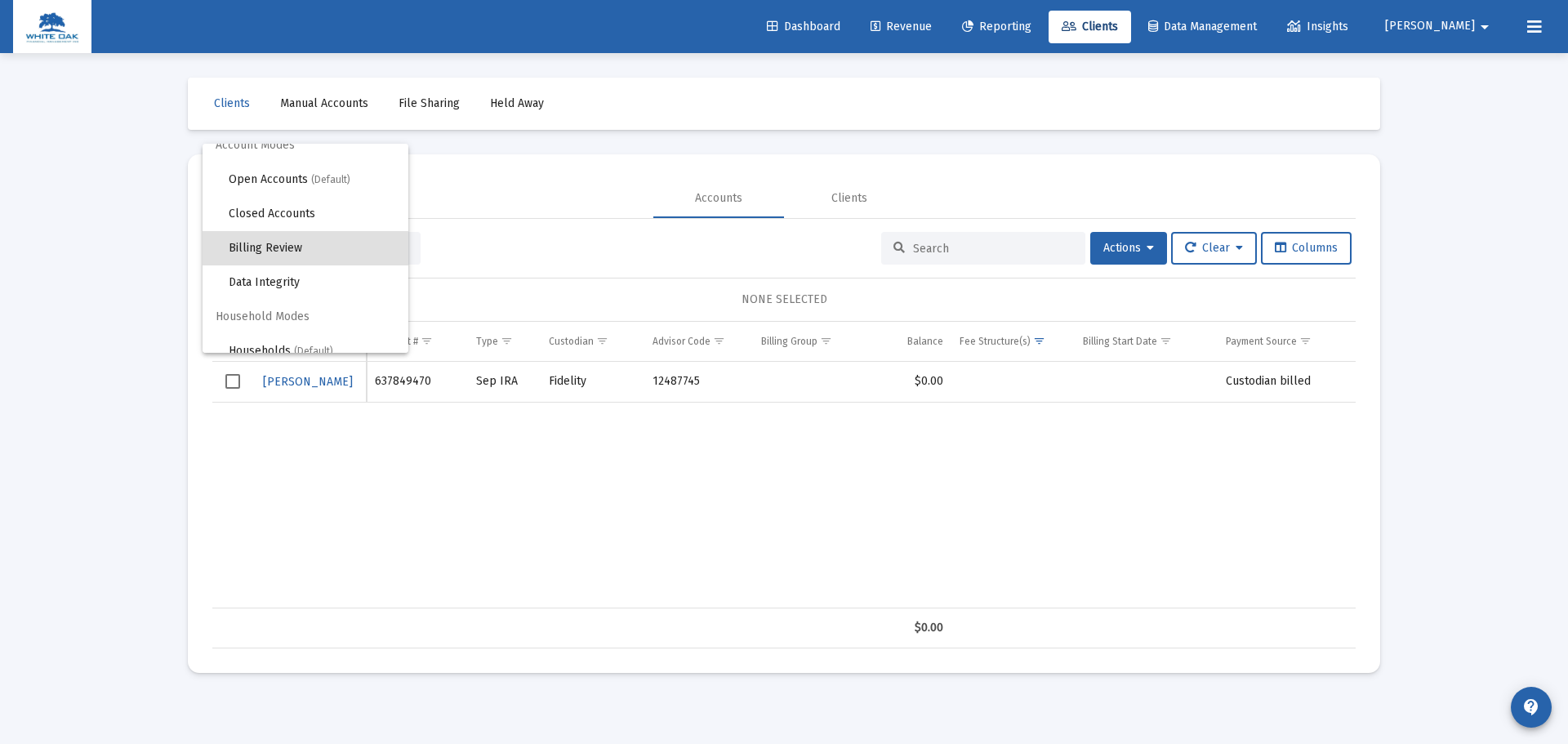
click at [477, 252] on div at bounding box center [784, 372] width 1568 height 744
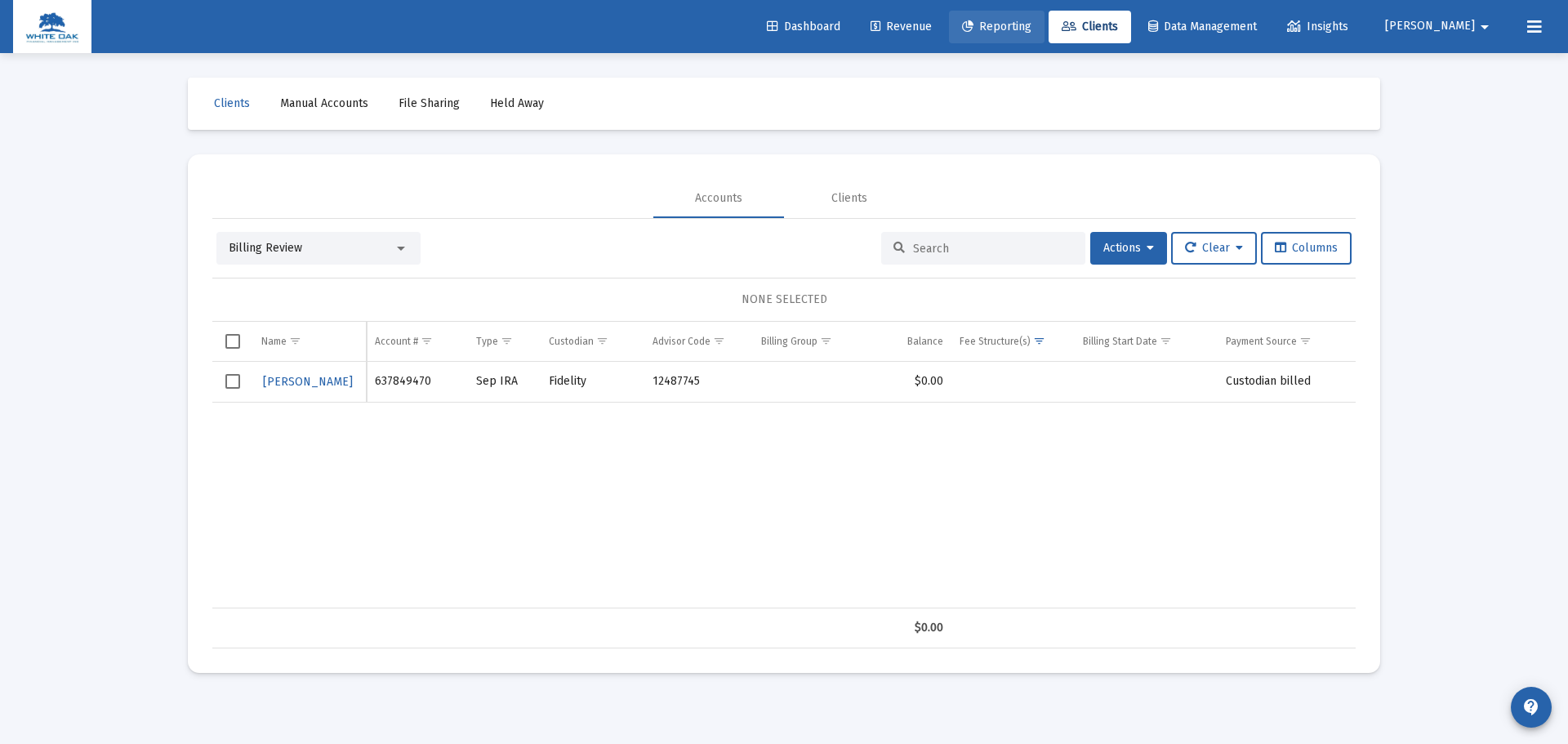
click at [1032, 35] on link "Reporting" at bounding box center [997, 26] width 95 height 33
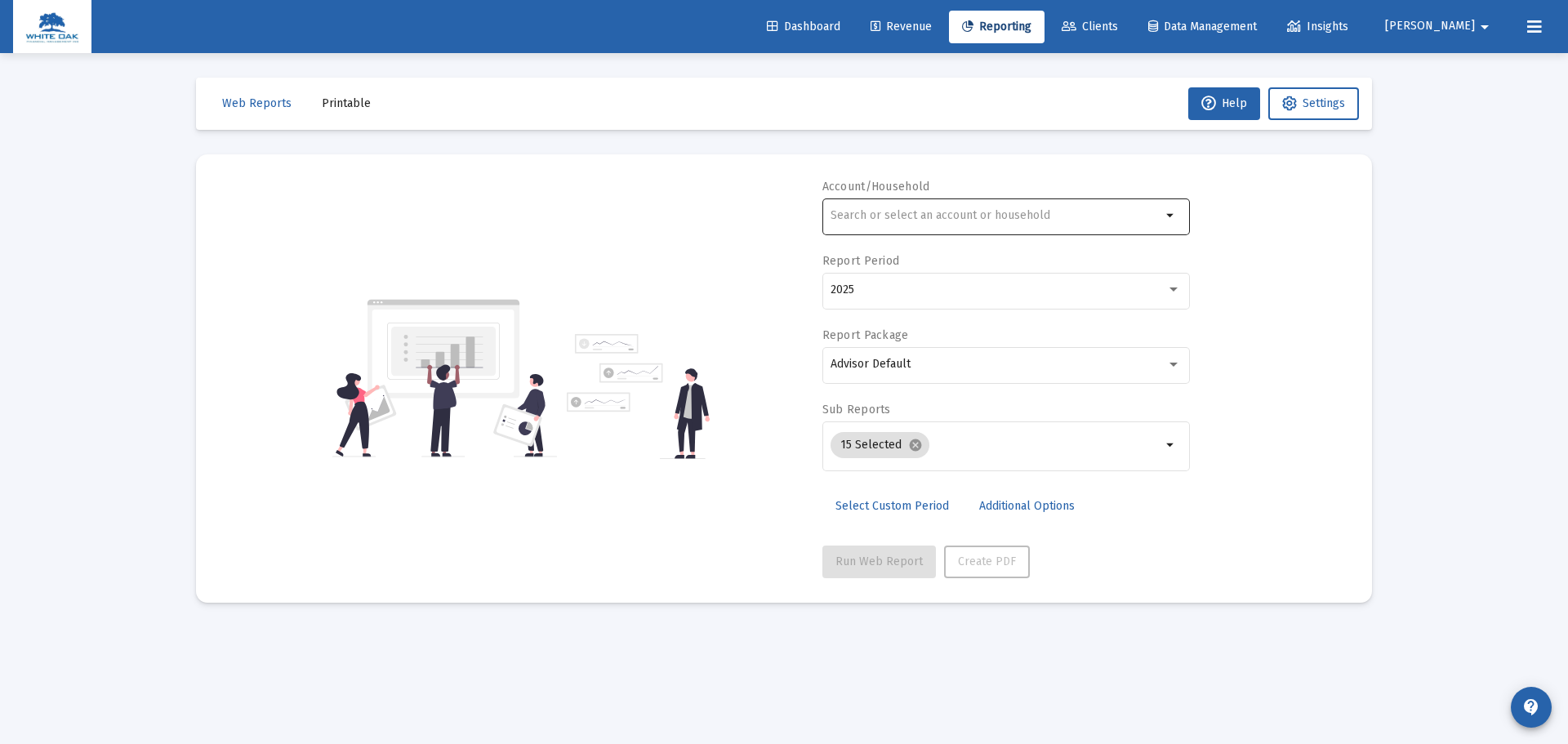
click at [859, 214] on input "text" at bounding box center [996, 215] width 331 height 13
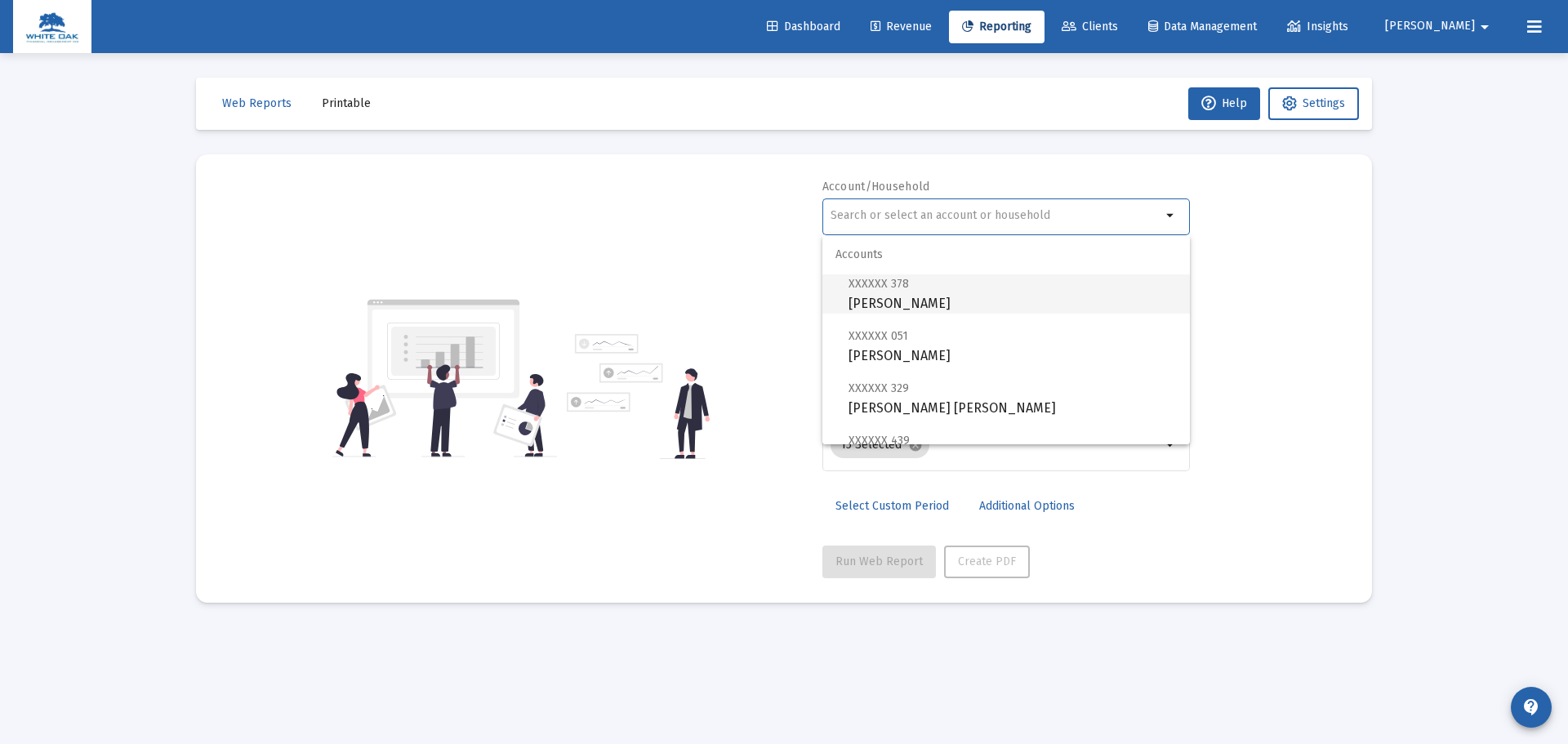
click at [878, 287] on span "XXXXXX 378" at bounding box center [879, 283] width 61 height 14
type input "[PERSON_NAME]"
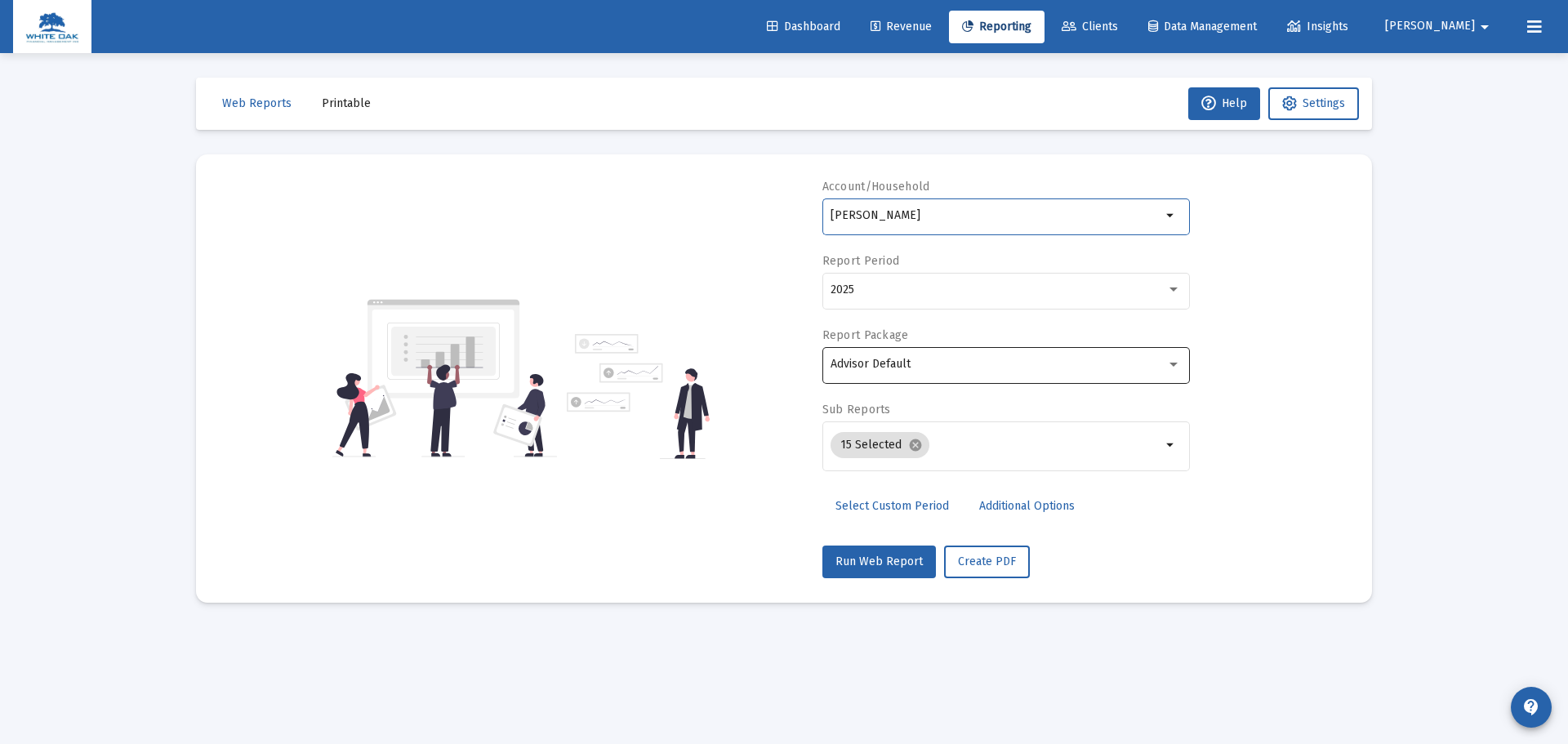
click at [910, 375] on div "Advisor Default" at bounding box center [1006, 364] width 351 height 40
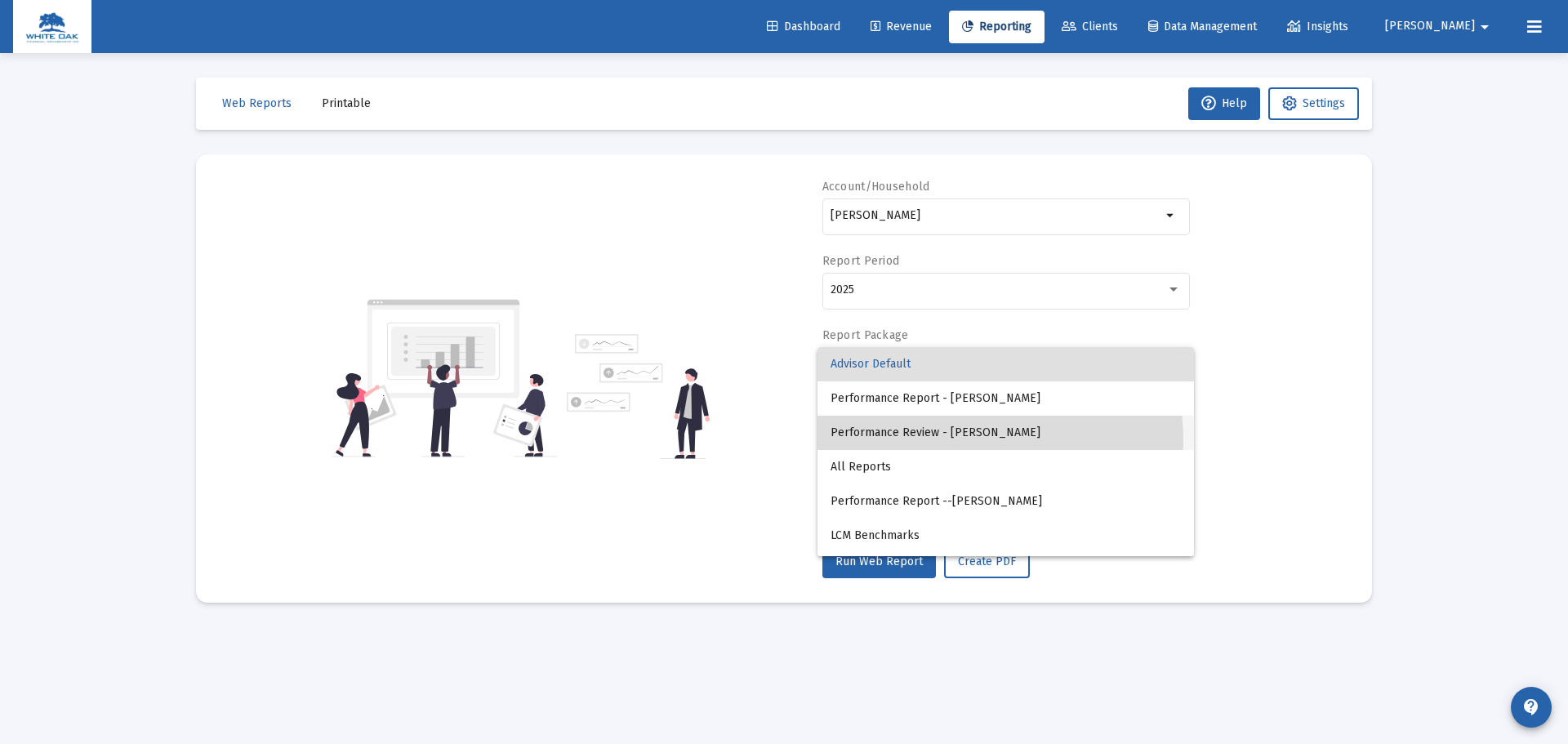
click at [936, 441] on span "Performance Review - [PERSON_NAME]" at bounding box center [1006, 433] width 351 height 34
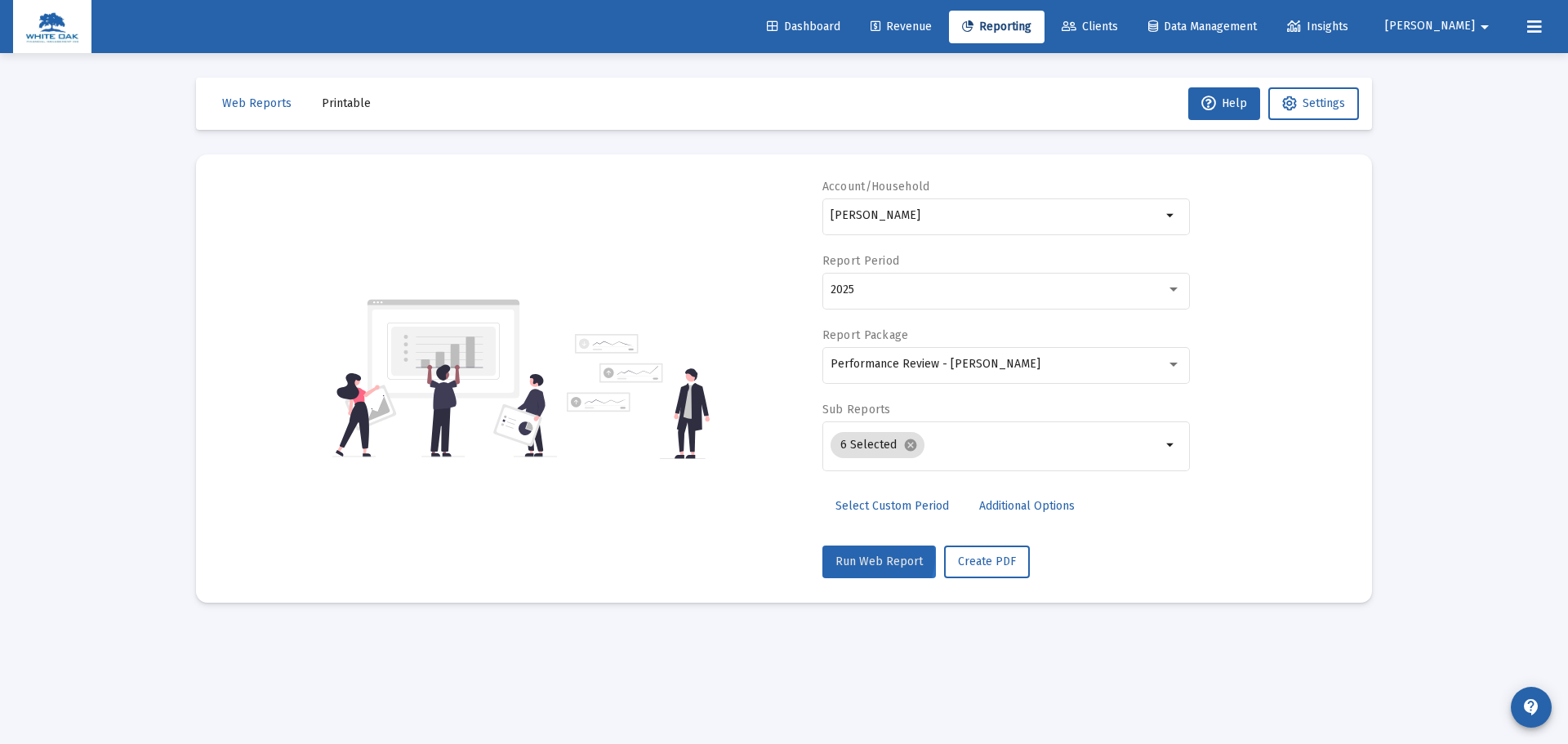
click at [868, 556] on span "Run Web Report" at bounding box center [880, 561] width 88 height 14
